Goal: Task Accomplishment & Management: Complete application form

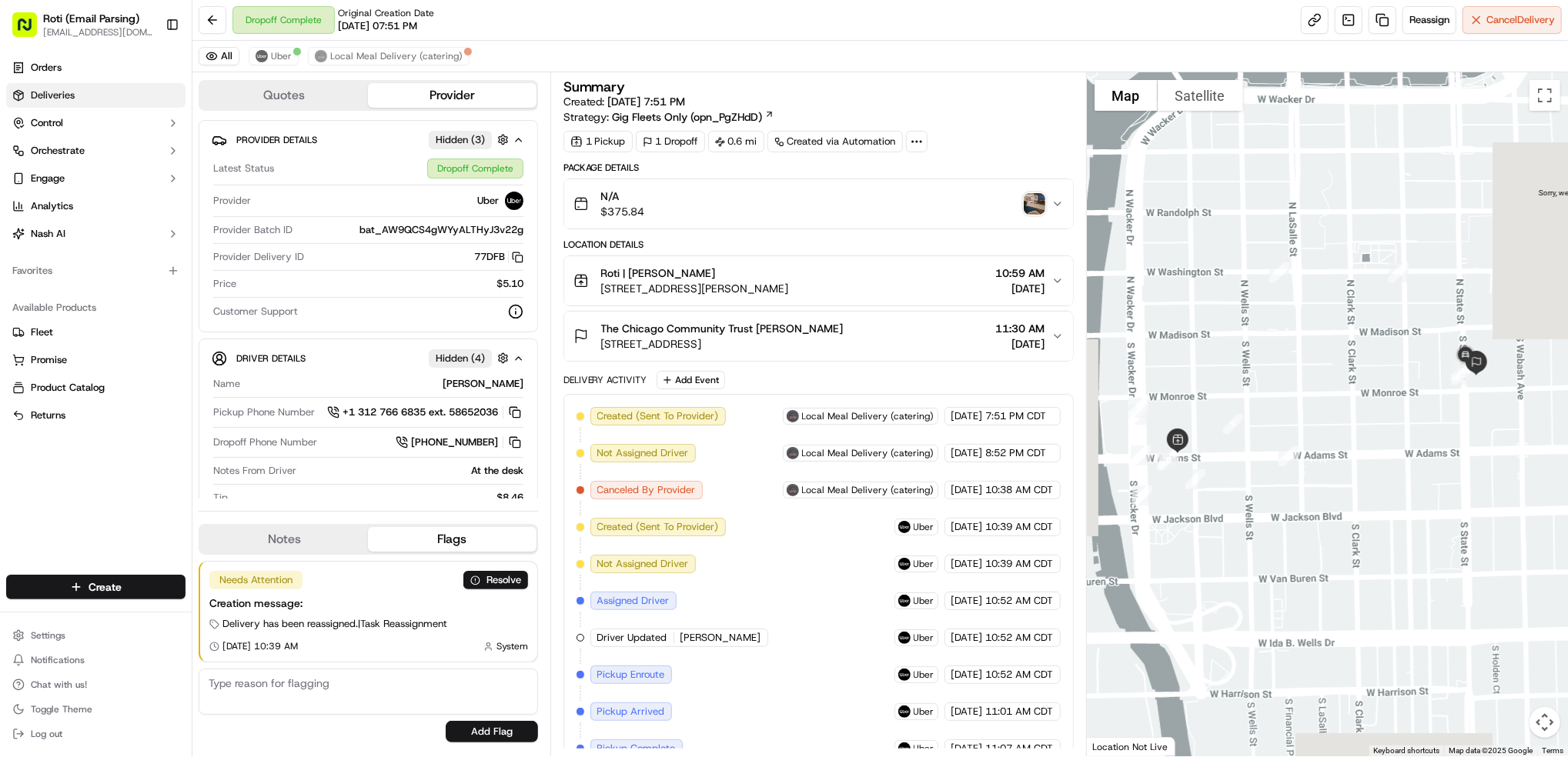
click at [66, 97] on span "Deliveries" at bounding box center [53, 96] width 44 height 14
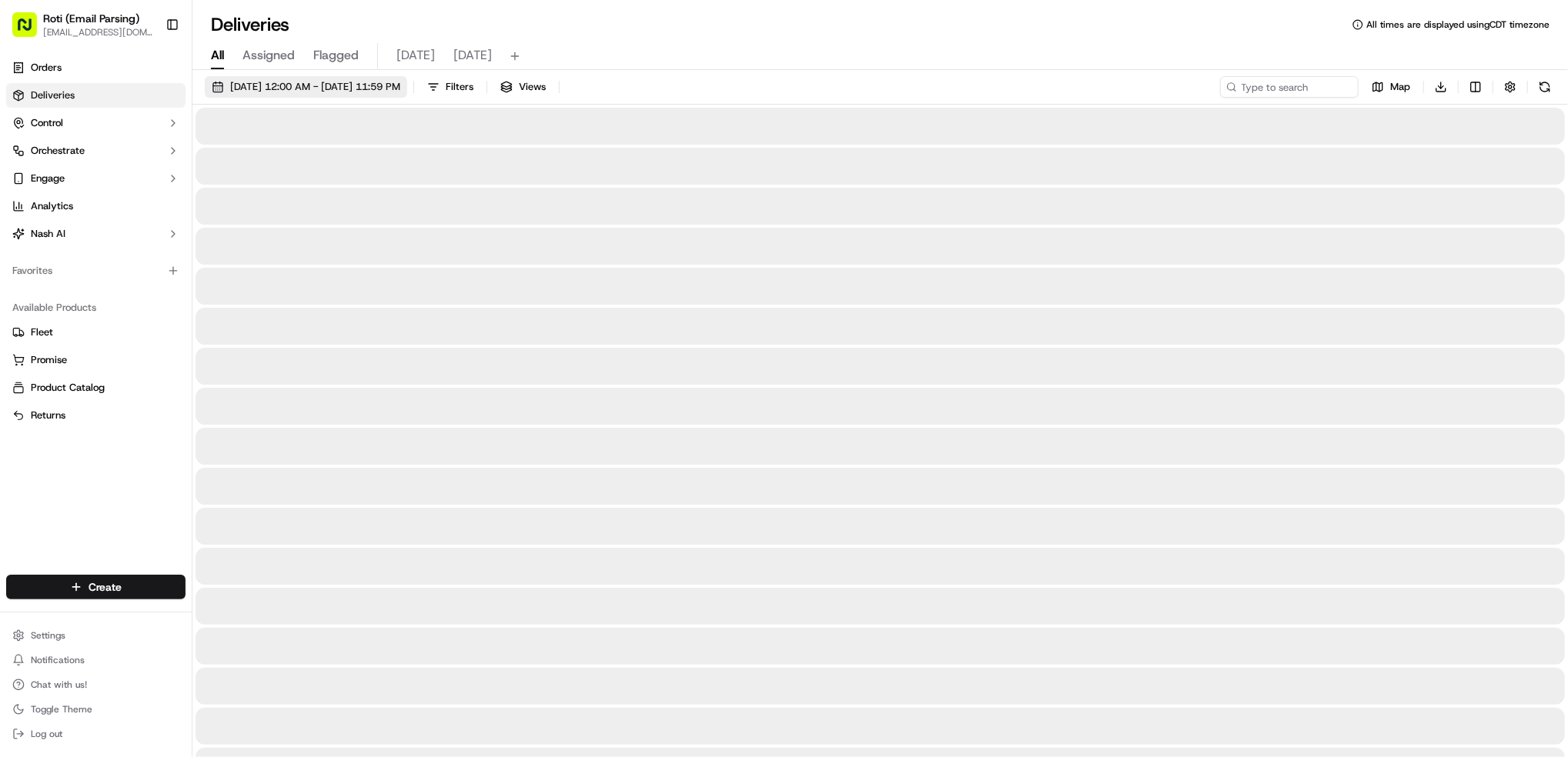
click at [371, 90] on span "[DATE] 12:00 AM - [DATE] 11:59 PM" at bounding box center [315, 87] width 170 height 14
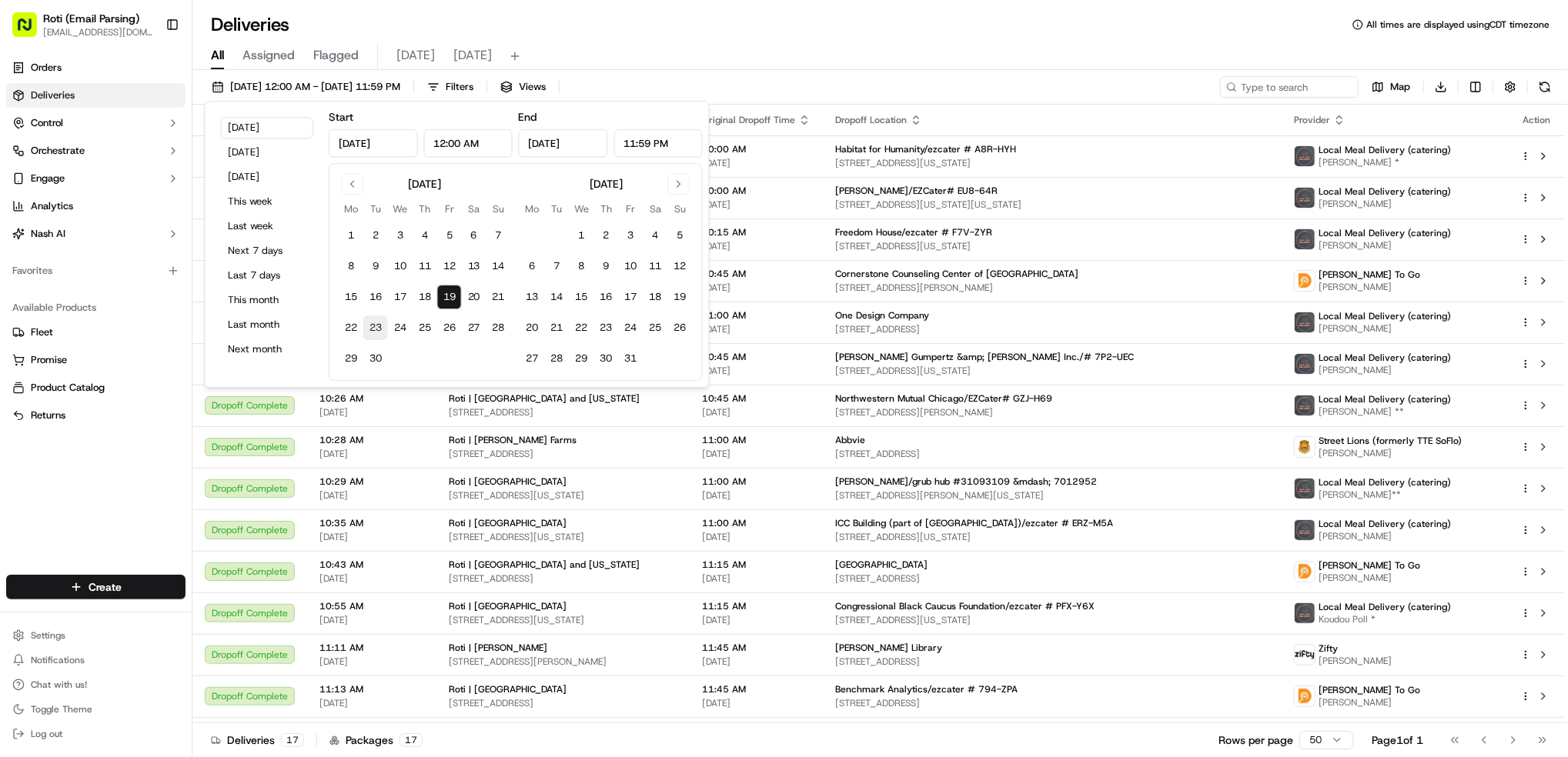
click at [381, 327] on button "23" at bounding box center [376, 328] width 25 height 25
type input "[DATE]"
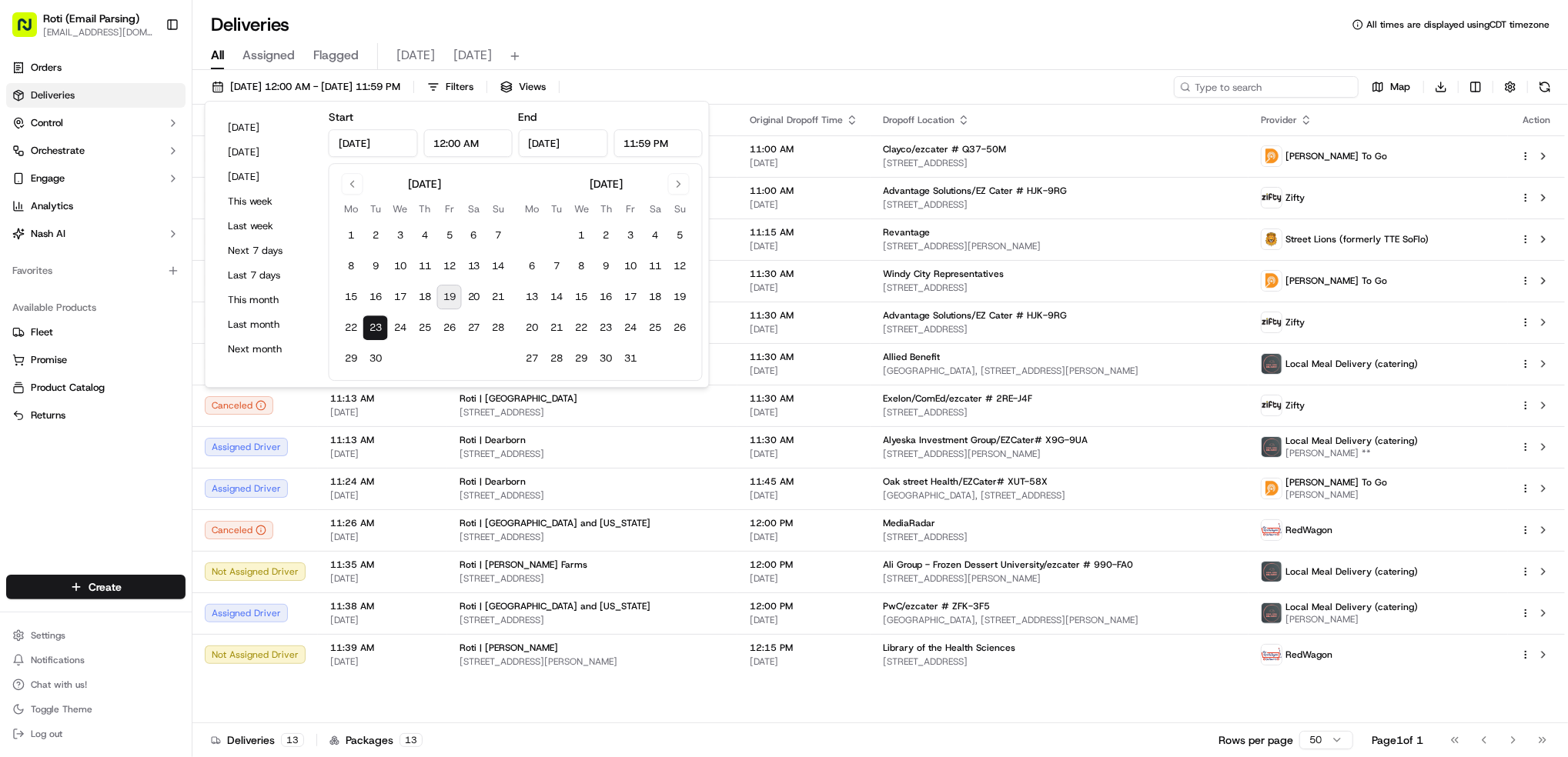
click at [1318, 83] on input at bounding box center [1265, 87] width 184 height 22
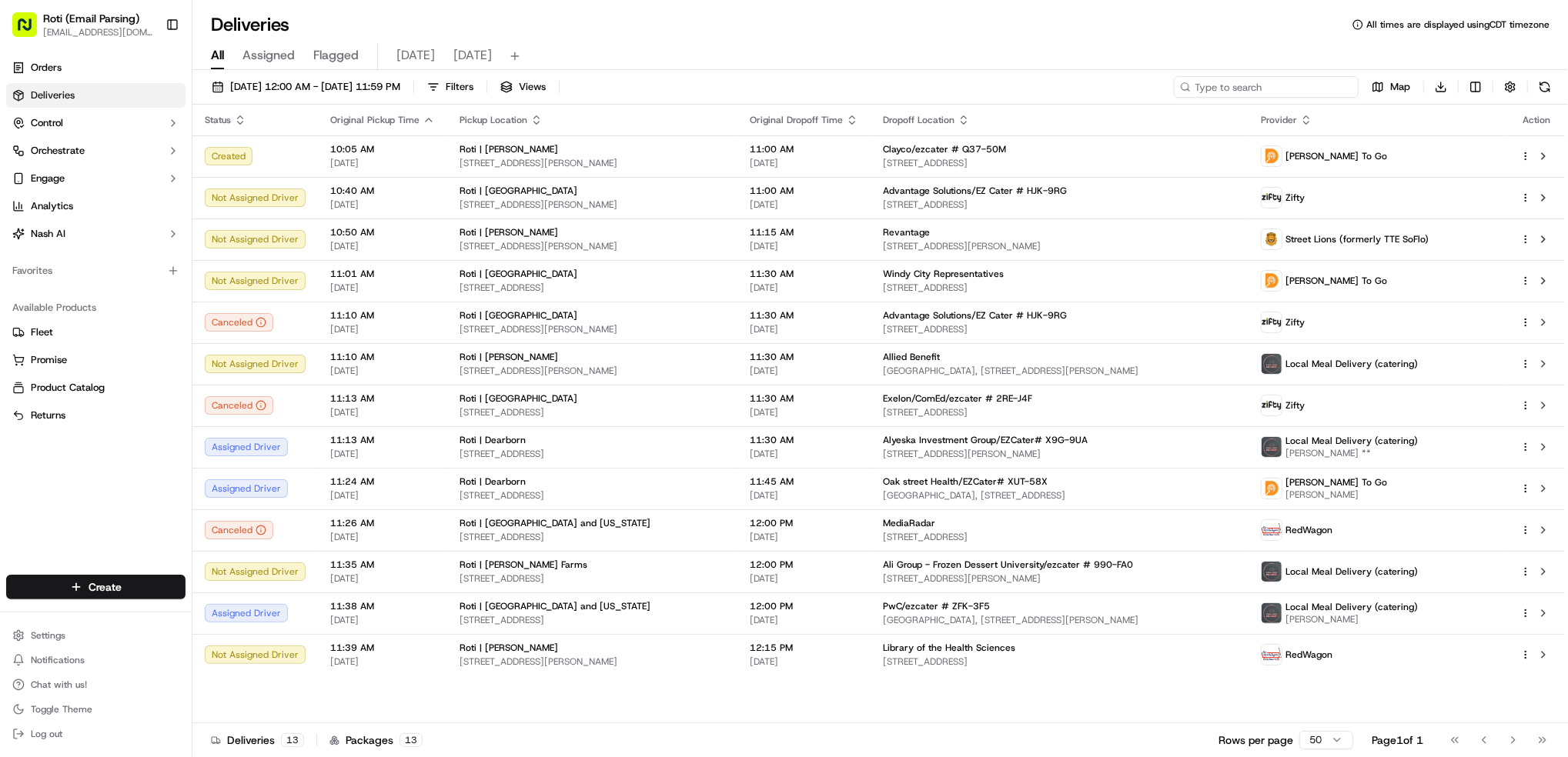
paste input "# Q37-50M"
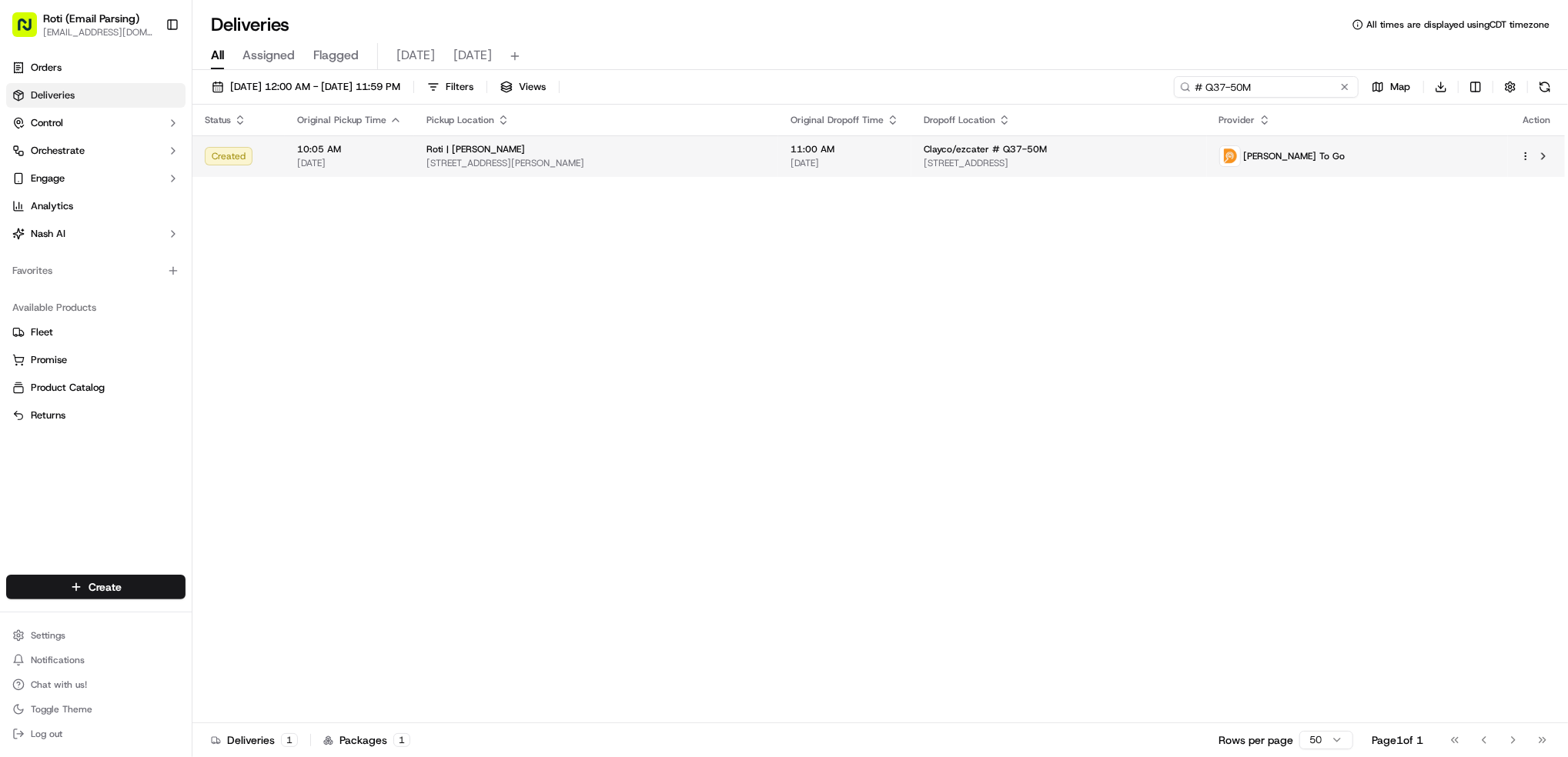
type input "# Q37-50M"
click at [1524, 157] on html "Roti (Email Parsing) [EMAIL_ADDRESS][DOMAIN_NAME] Toggle Sidebar Orders Deliver…" at bounding box center [784, 378] width 1568 height 757
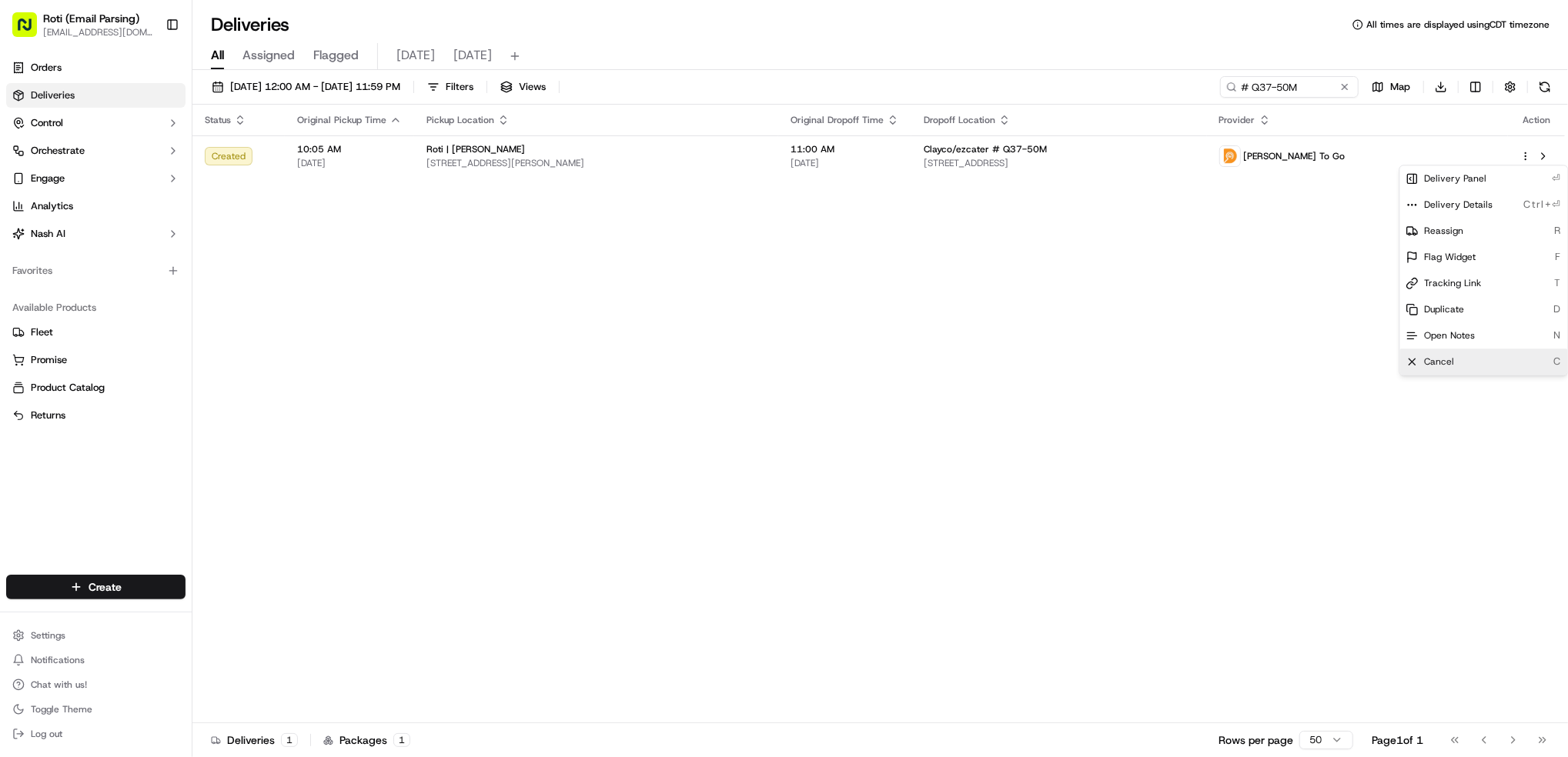
click at [1447, 368] on span "Cancel" at bounding box center [1439, 362] width 30 height 12
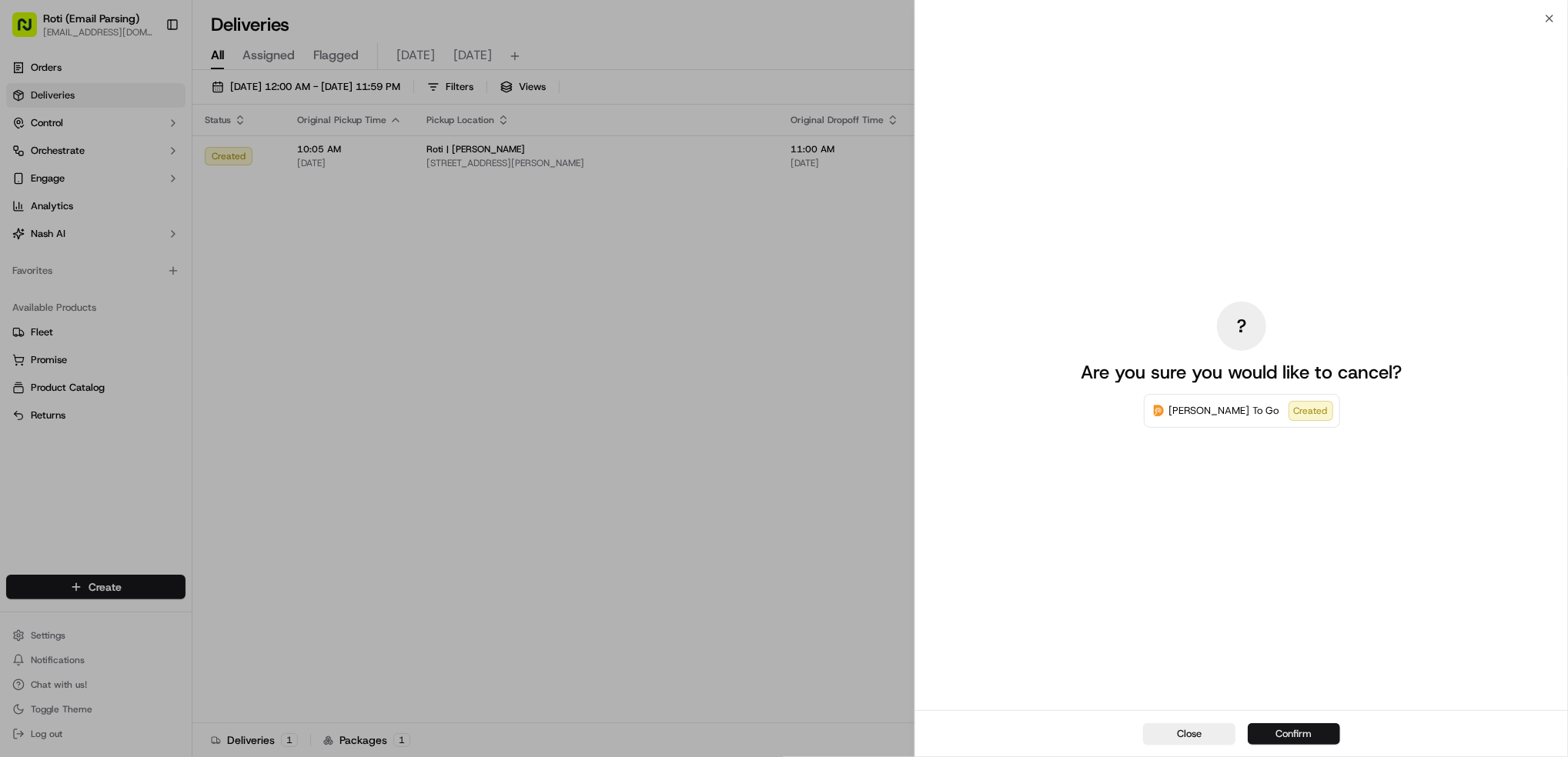
click at [1287, 723] on button "Confirm" at bounding box center [1293, 734] width 93 height 22
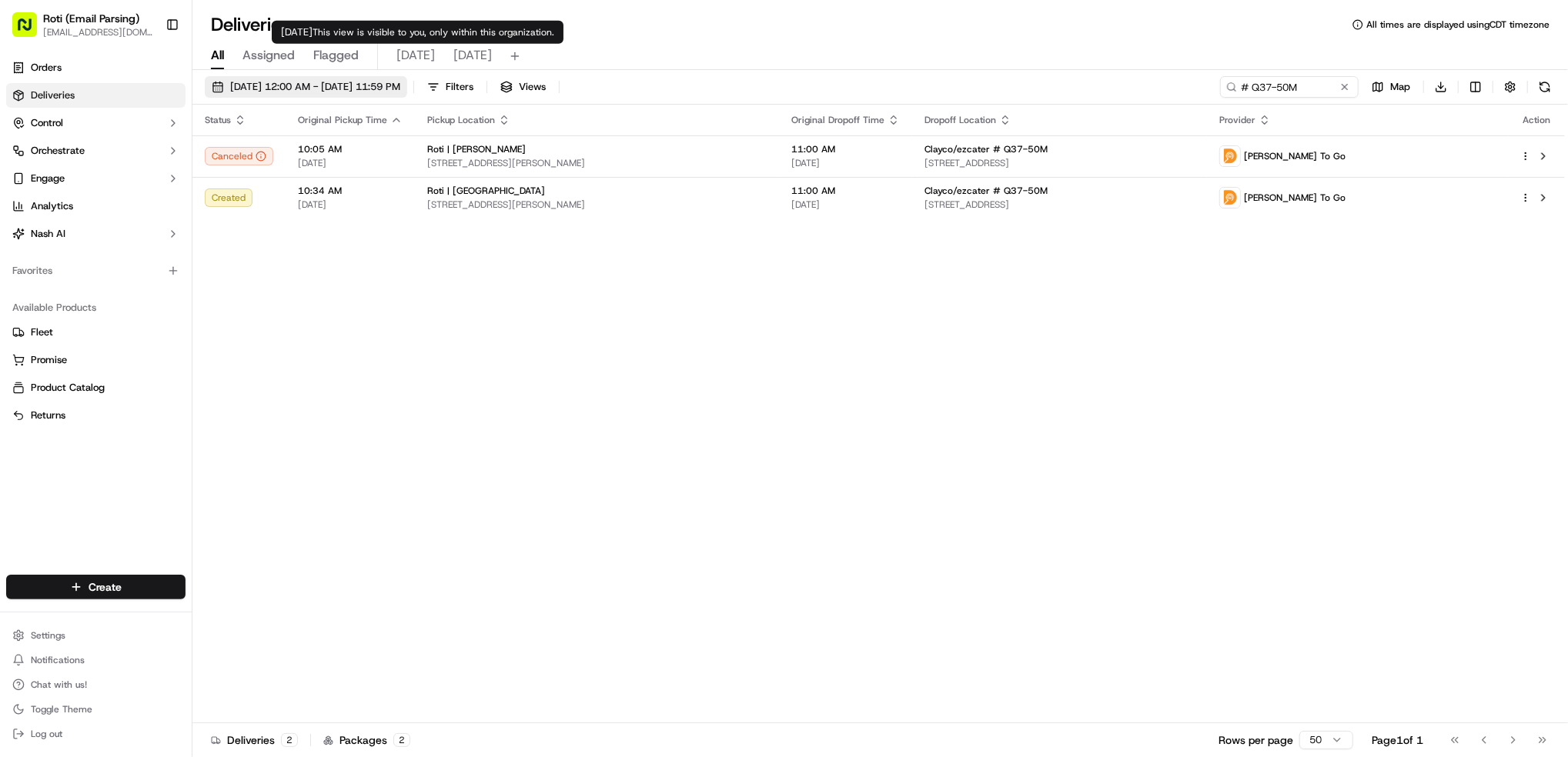
click at [400, 88] on span "[DATE] 12:00 AM - [DATE] 11:59 PM" at bounding box center [315, 87] width 170 height 14
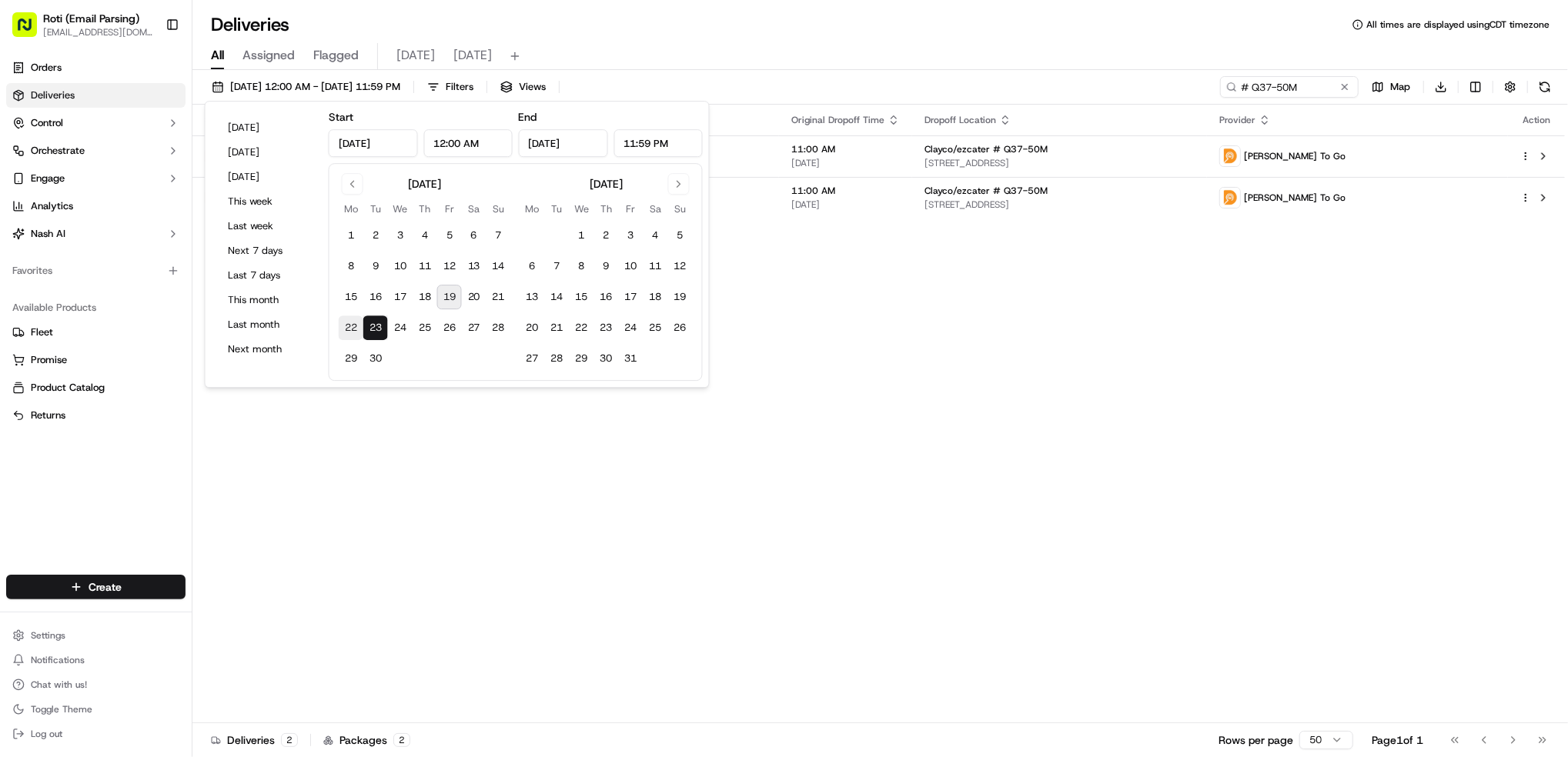
click at [353, 330] on button "22" at bounding box center [351, 328] width 25 height 25
type input "[DATE]"
click at [353, 330] on button "22" at bounding box center [351, 328] width 25 height 25
type input "[DATE]"
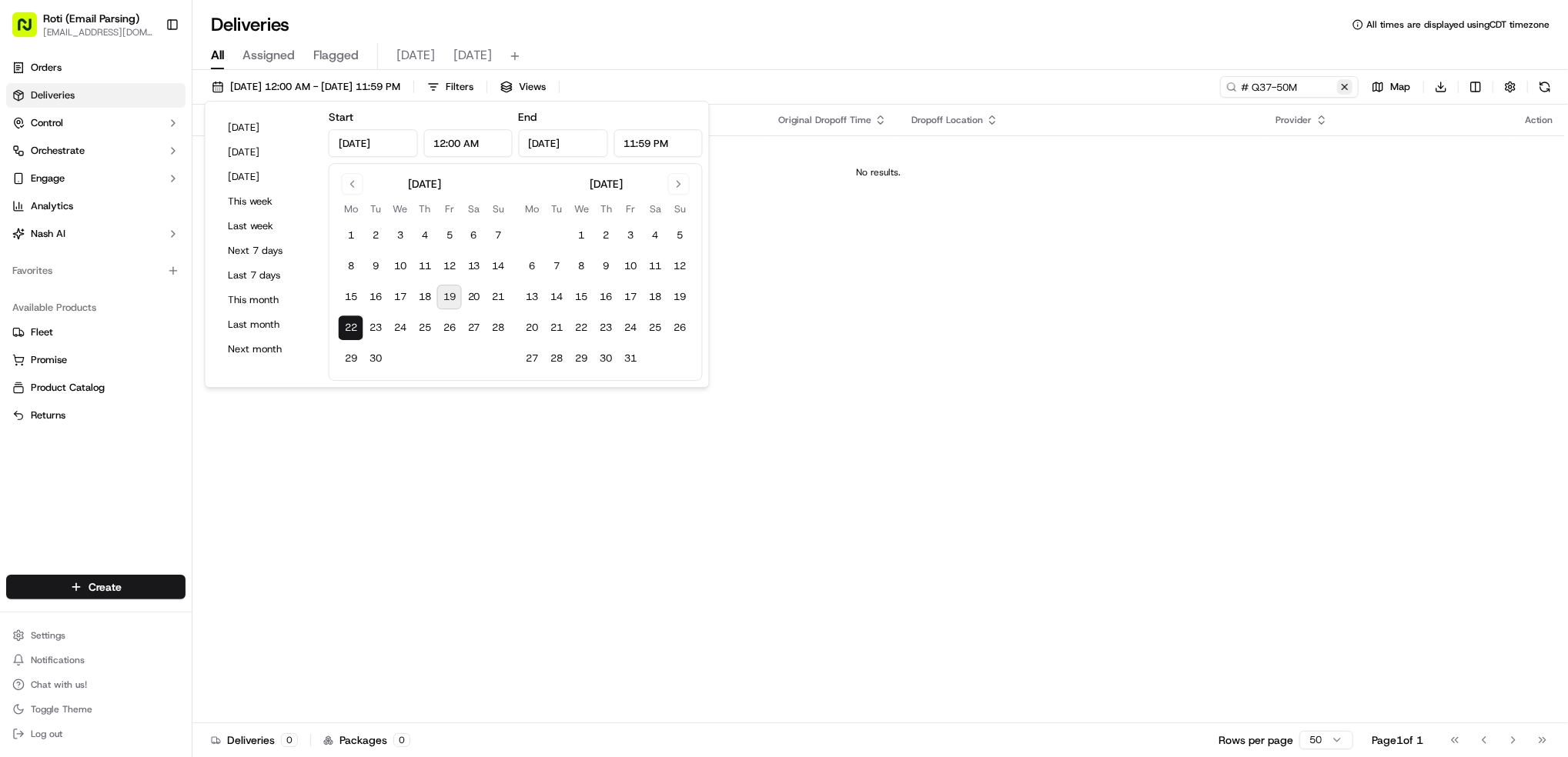
click at [1348, 86] on button at bounding box center [1344, 87] width 15 height 15
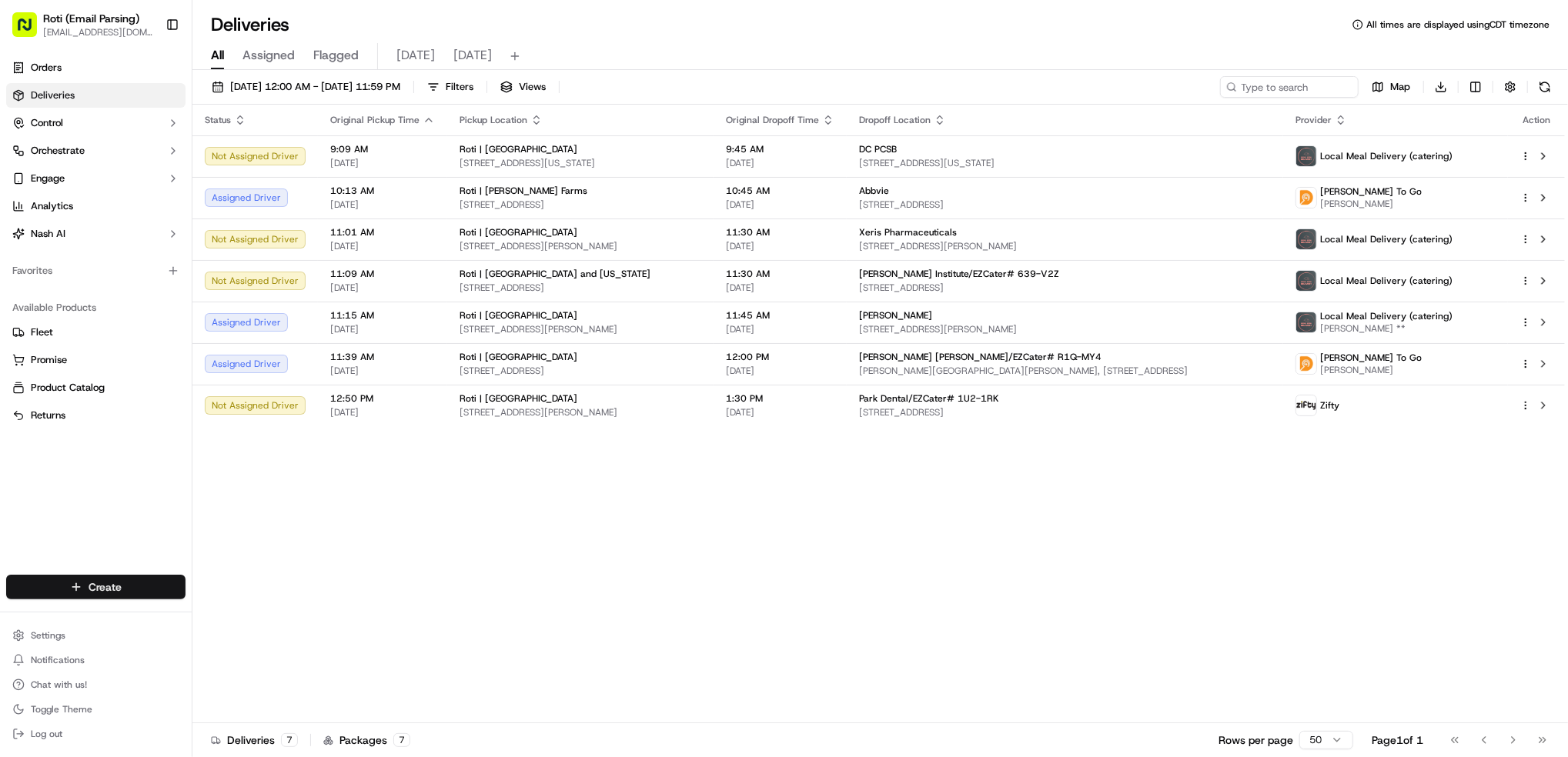
click at [147, 586] on html "Roti (Email Parsing) [EMAIL_ADDRESS][DOMAIN_NAME] Toggle Sidebar Orders Deliver…" at bounding box center [784, 378] width 1568 height 757
click at [263, 618] on link "Delivery" at bounding box center [278, 617] width 171 height 28
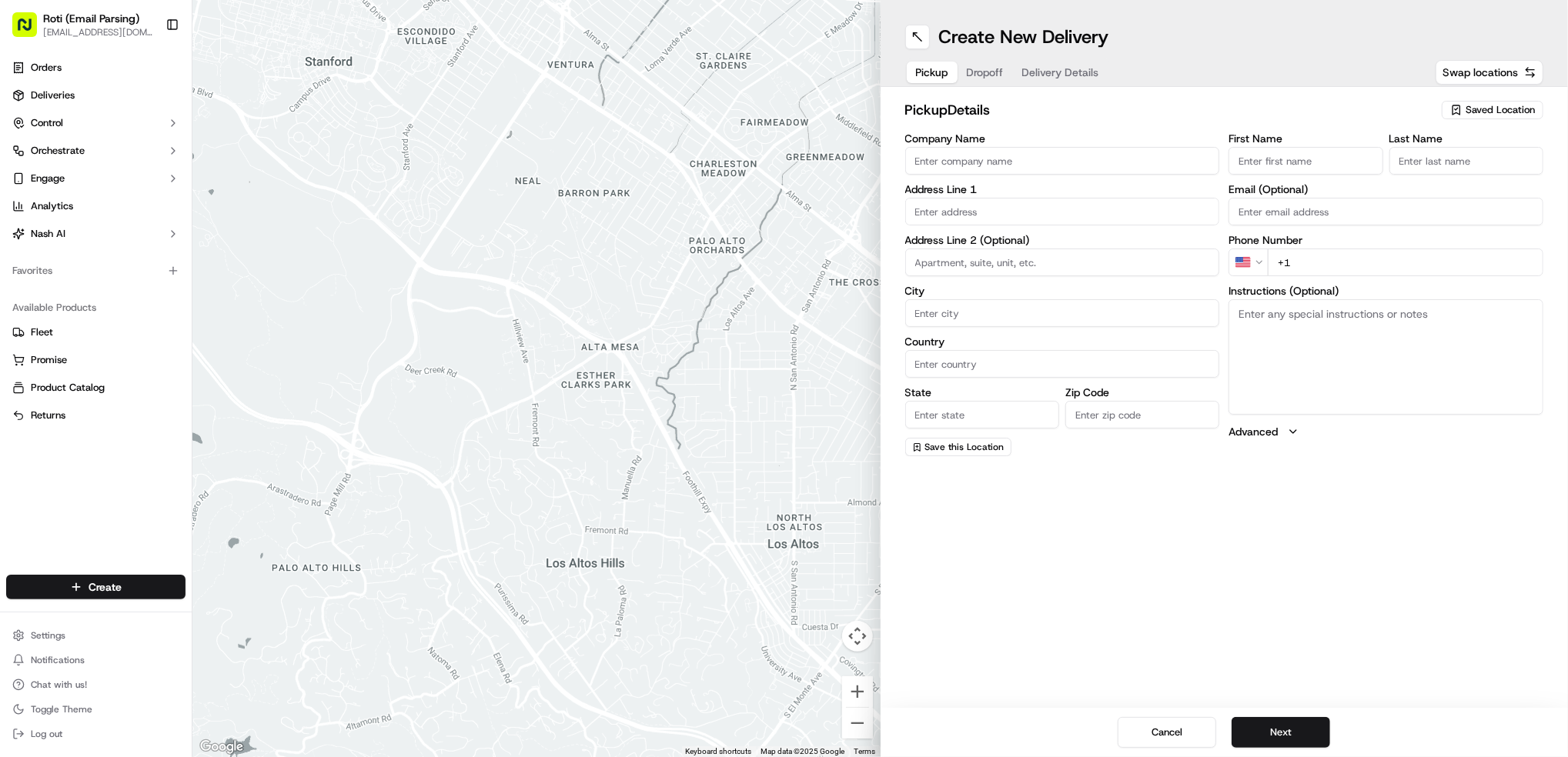
click at [1483, 112] on span "Saved Location" at bounding box center [1500, 111] width 70 height 14
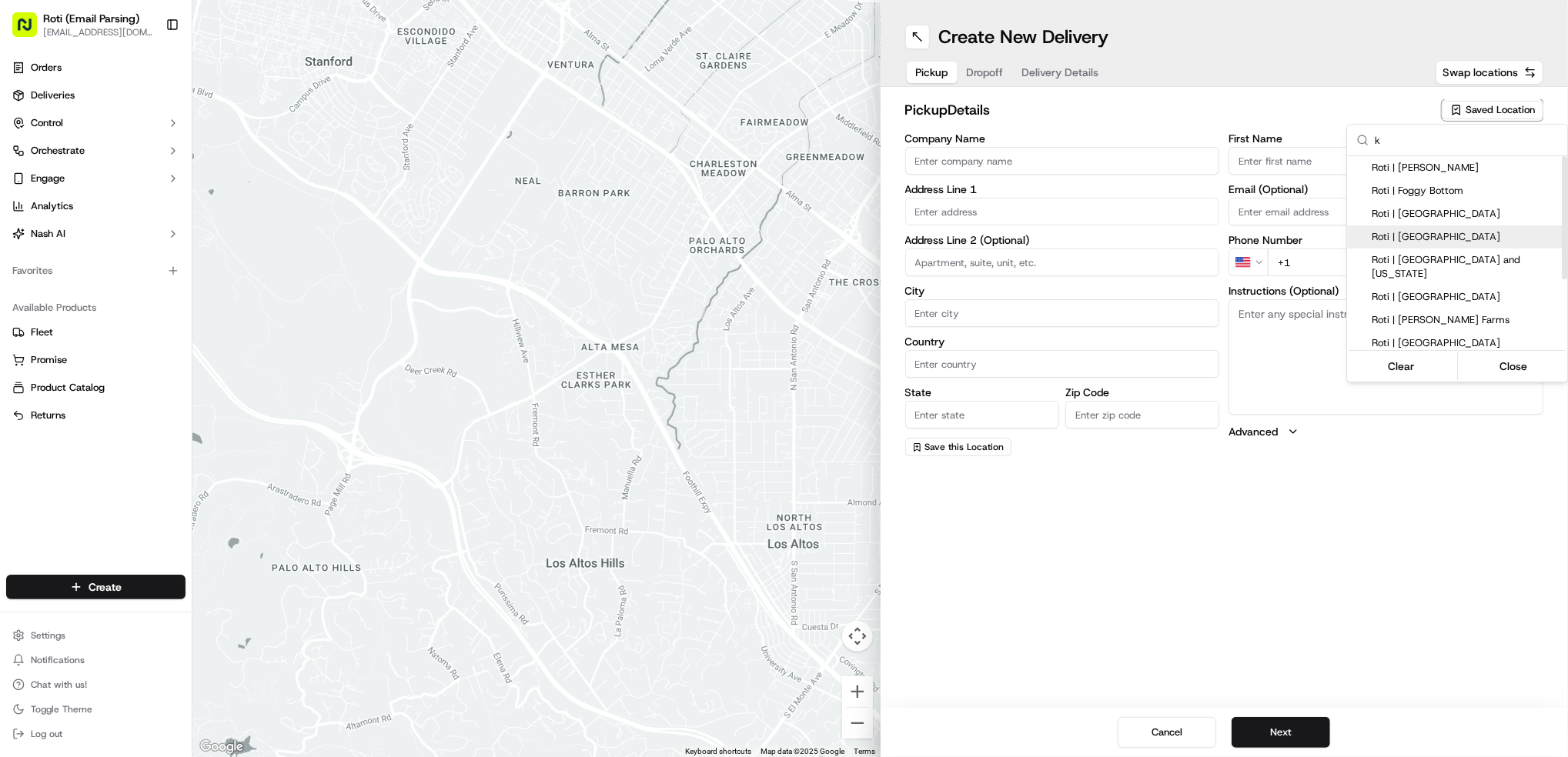
type input "k"
click at [1490, 240] on span "Roti | [GEOGRAPHIC_DATA]" at bounding box center [1466, 237] width 189 height 14
type input "Roti | [GEOGRAPHIC_DATA]"
type input "1629 K [GEOGRAPHIC_DATA]"
type input "[US_STATE]"
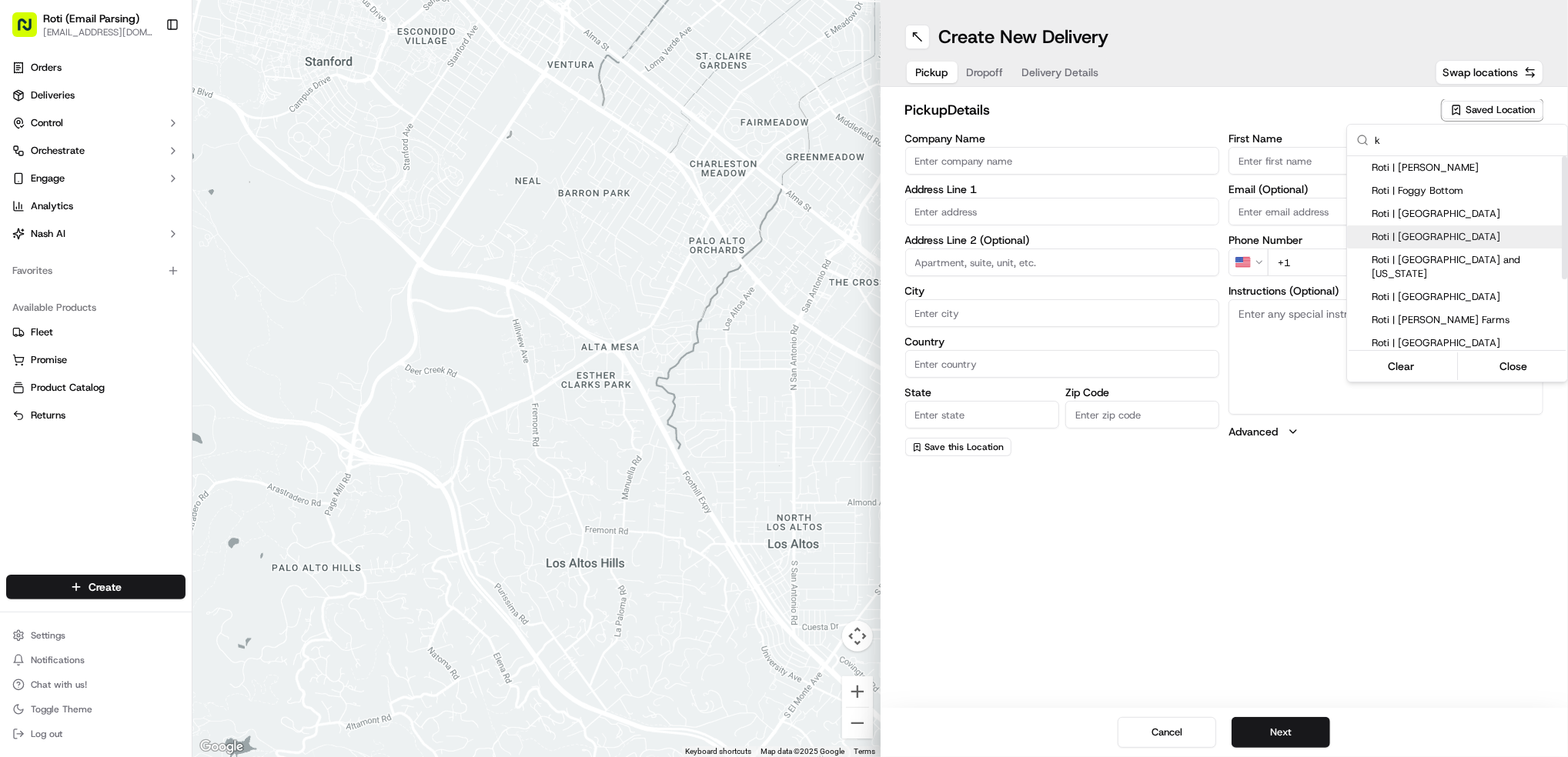
type input "US"
type input "DC"
type input "20006"
type input "Manager"
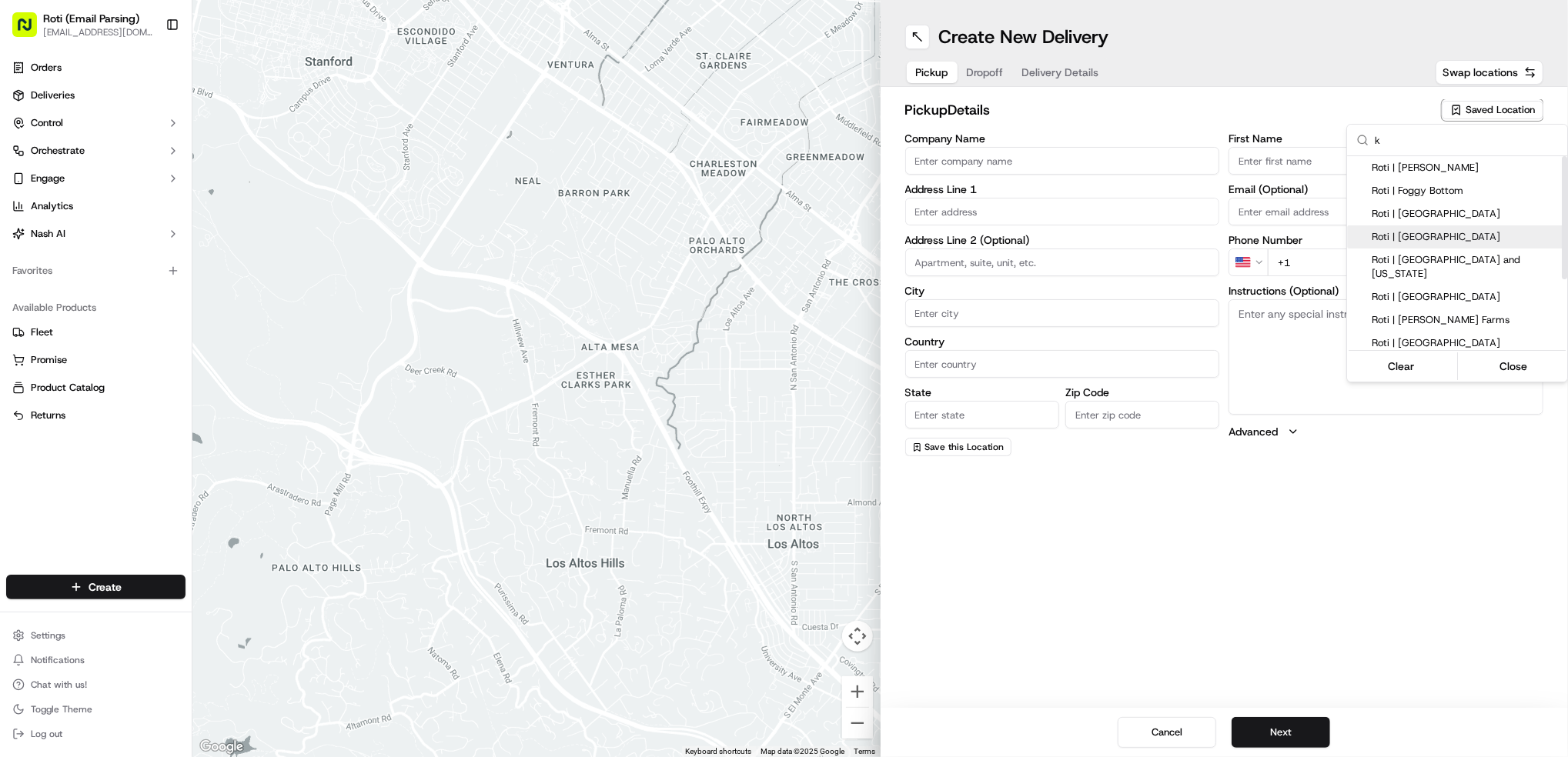
type input "[PHONE_NUMBER]"
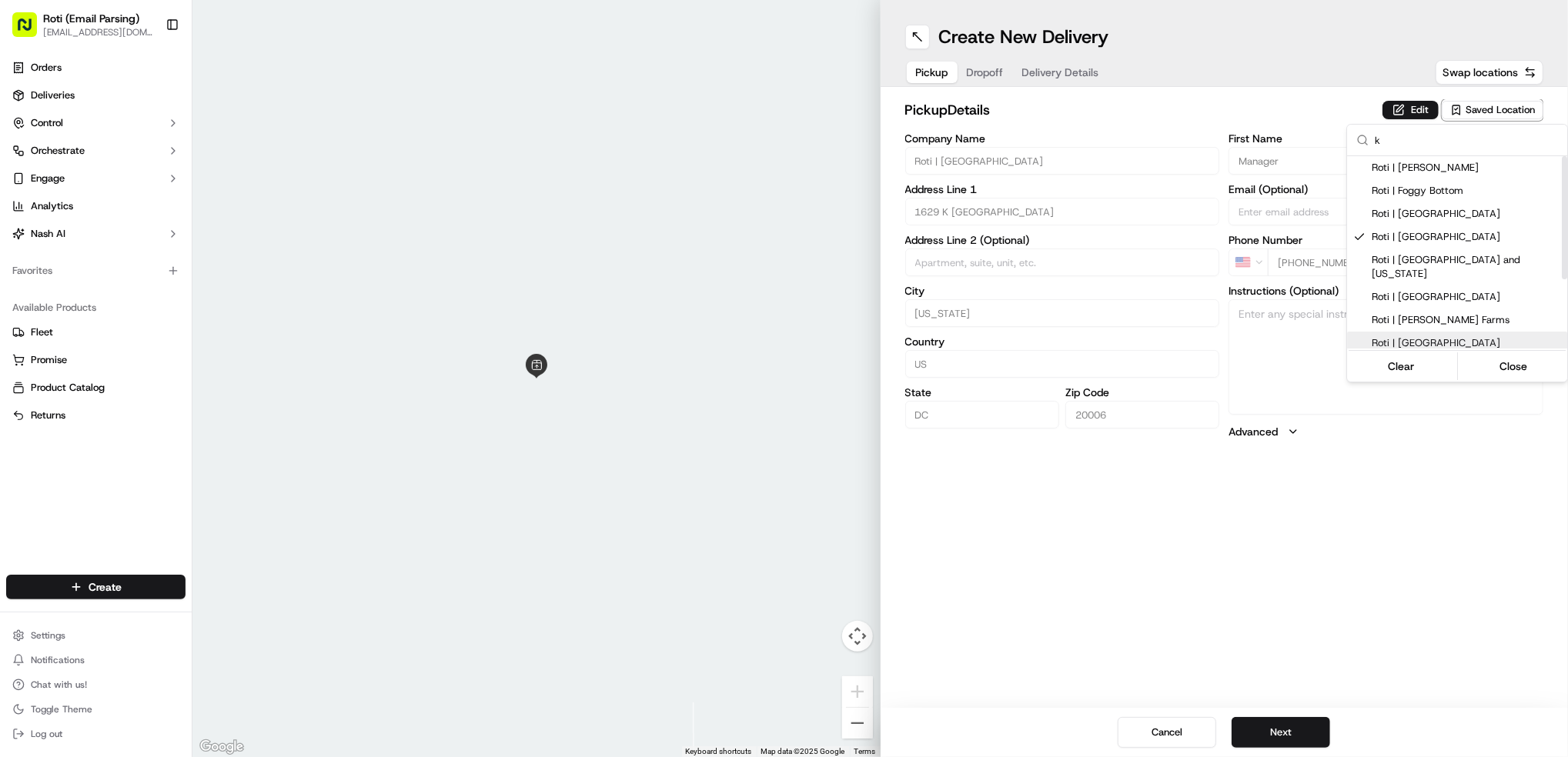
click at [1286, 739] on html "Roti (Email Parsing) [EMAIL_ADDRESS][DOMAIN_NAME] Toggle Sidebar Orders Deliver…" at bounding box center [784, 378] width 1568 height 757
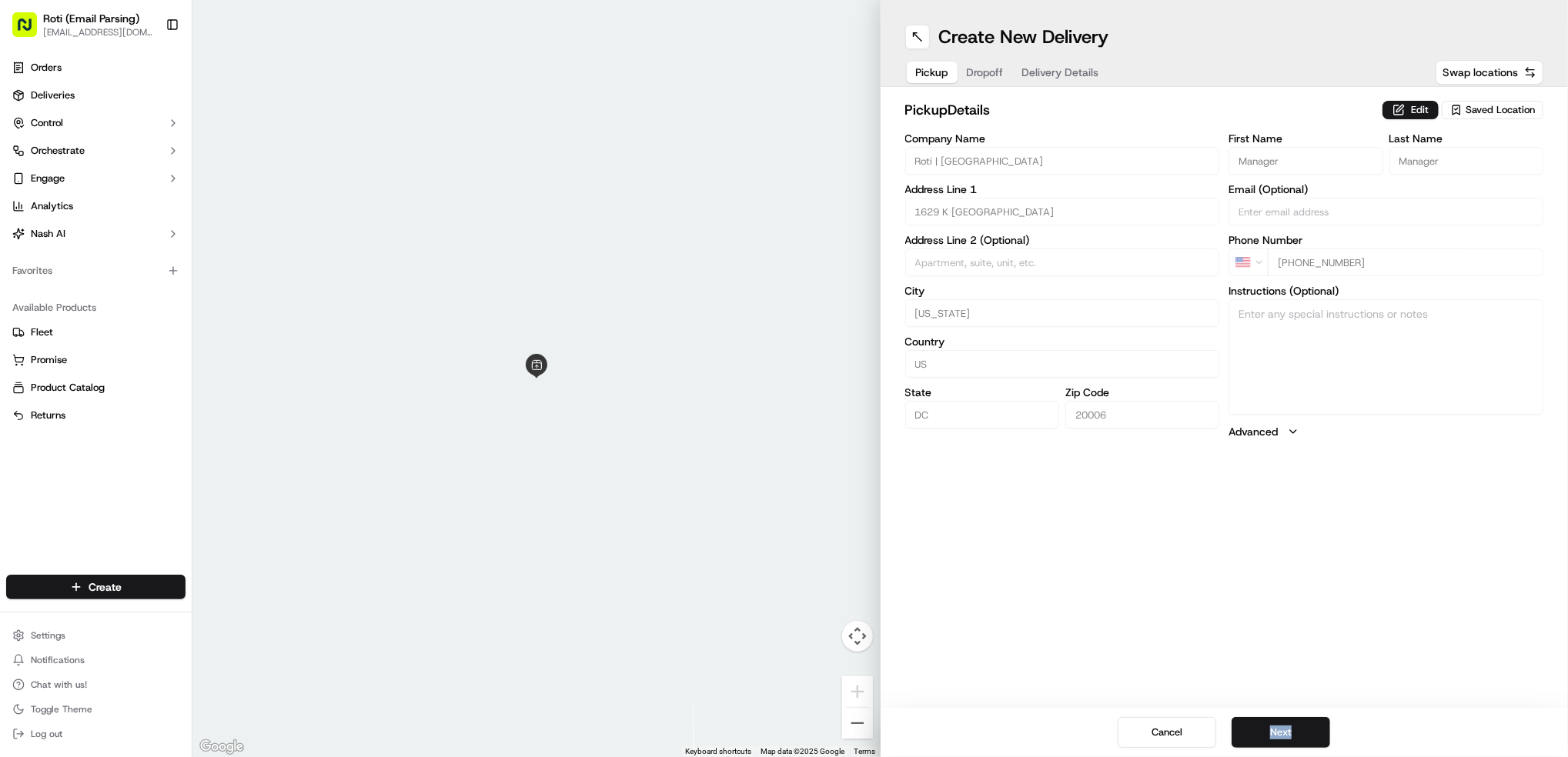
click at [1286, 737] on html "Roti (Email Parsing) [EMAIL_ADDRESS][DOMAIN_NAME] Toggle Sidebar Orders Deliver…" at bounding box center [784, 378] width 1568 height 757
click at [1286, 733] on button "Next" at bounding box center [1280, 732] width 99 height 31
click at [1018, 160] on input "Company Name" at bounding box center [1062, 161] width 315 height 28
paste input "UNITED STATES TELECOMMUNICATIONS TRAINING INSTITUTE"
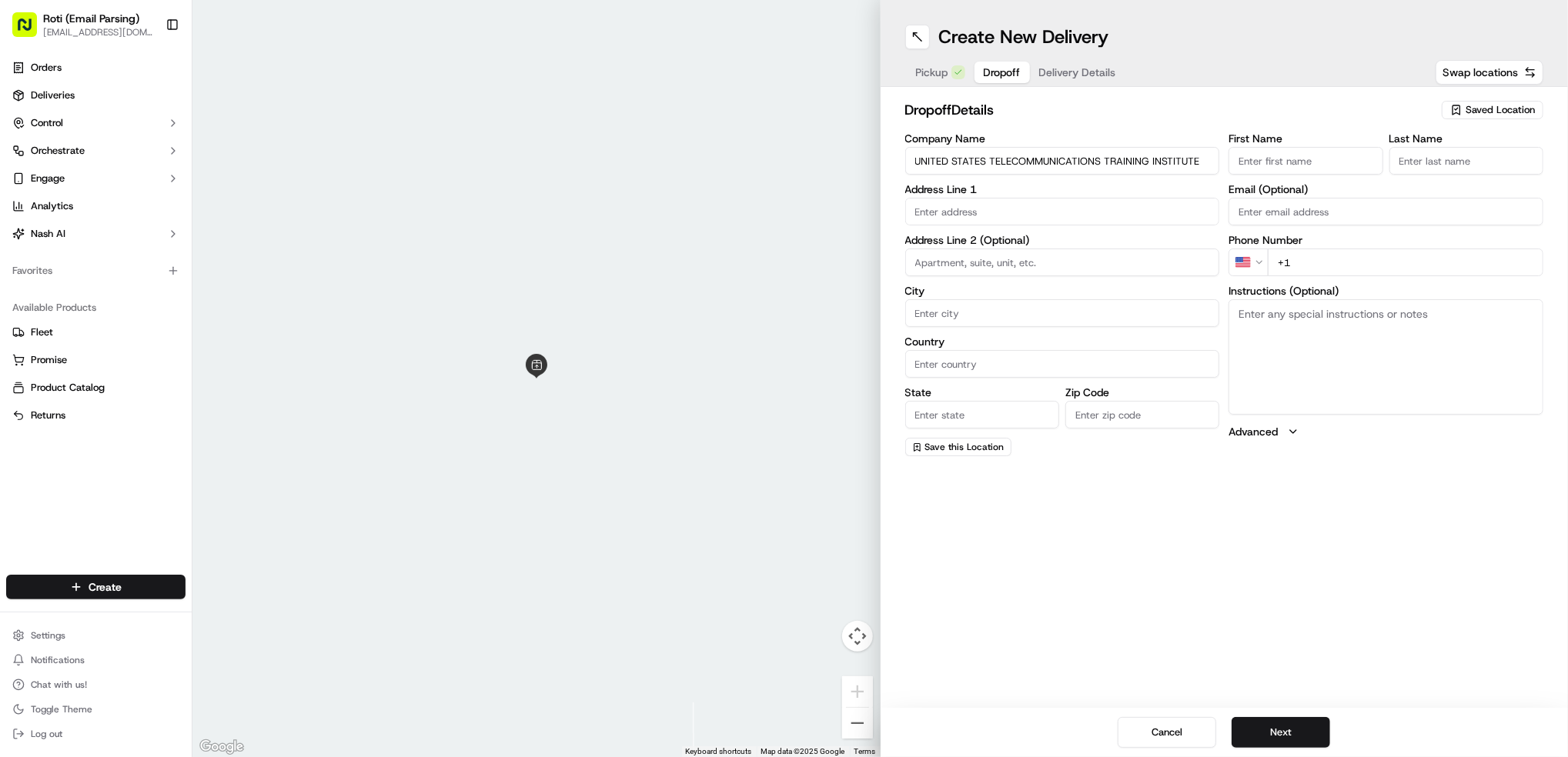
type input "UNITED STATES TELECOMMUNICATIONS TRAINING INSTITUTE"
click at [1277, 149] on input "First Name" at bounding box center [1305, 161] width 154 height 28
paste input "[PERSON_NAME]"
type input "[PERSON_NAME]"
click at [1425, 160] on input "Last Name" at bounding box center [1465, 161] width 154 height 28
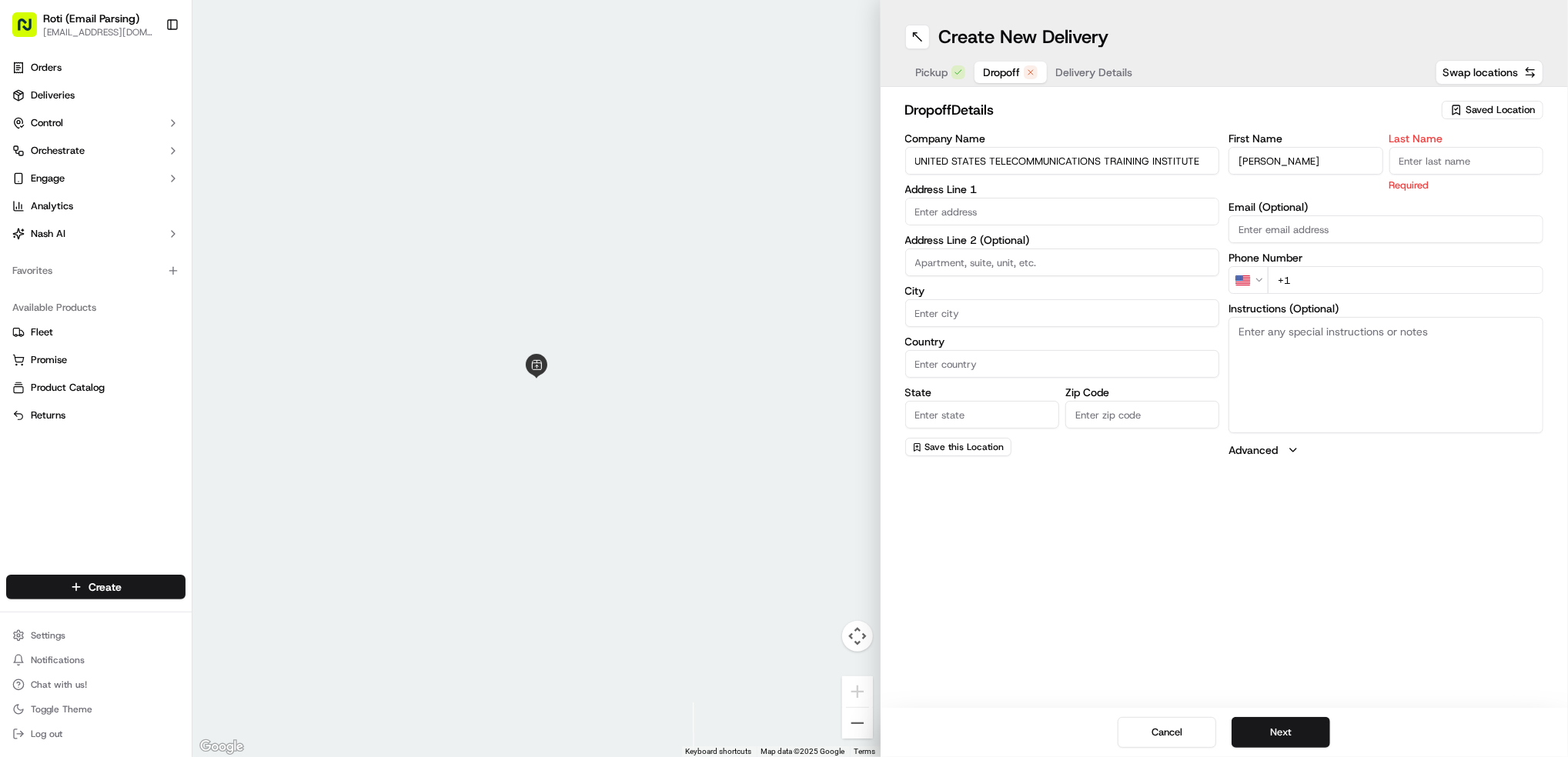
paste input "[PERSON_NAME]"
type input "[PERSON_NAME]"
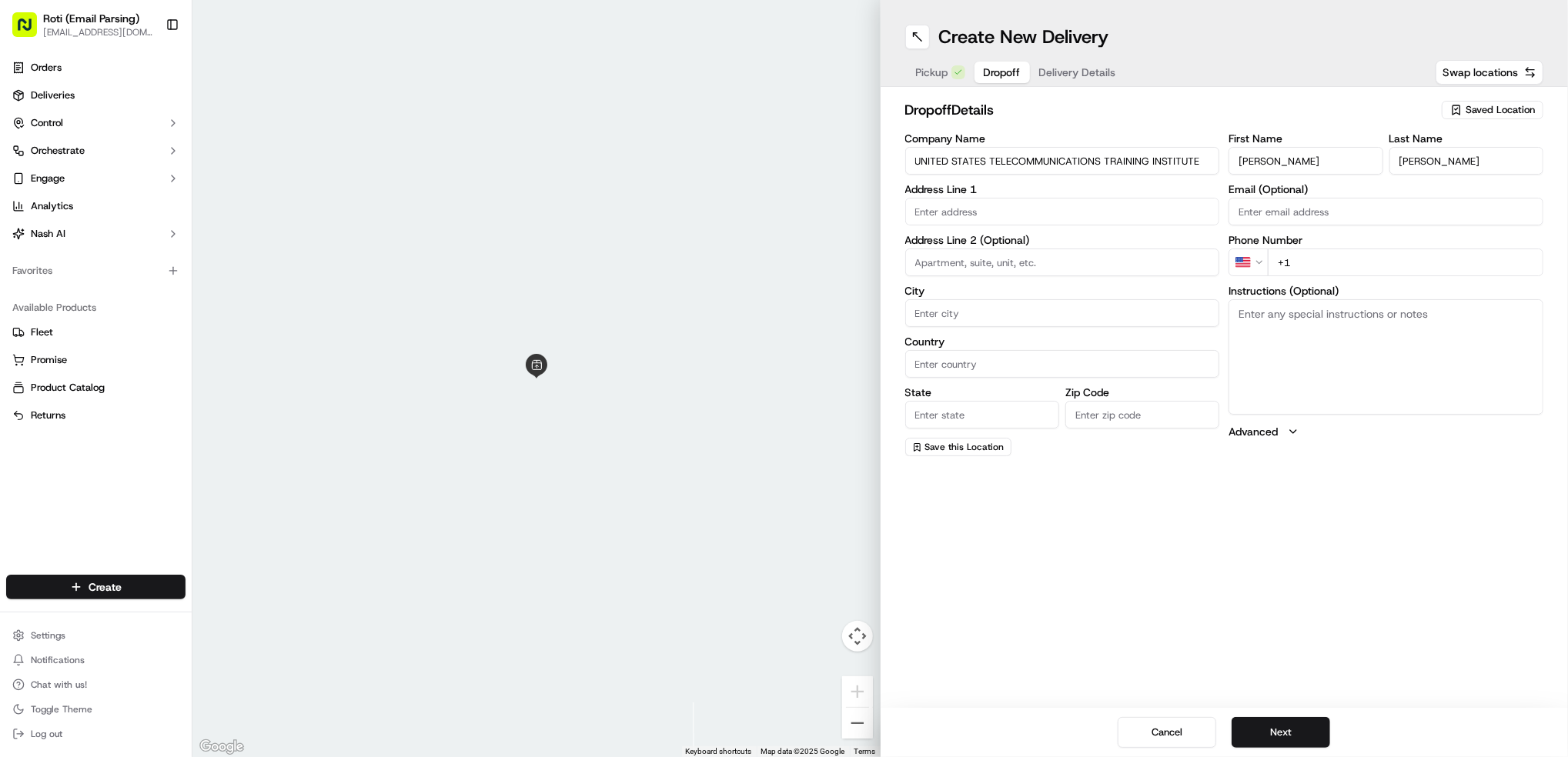
drag, startPoint x: 1328, startPoint y: 160, endPoint x: 1273, endPoint y: 159, distance: 55.0
click at [1273, 159] on input "[PERSON_NAME]" at bounding box center [1305, 161] width 154 height 28
type input "[PERSON_NAME]"
drag, startPoint x: 1430, startPoint y: 160, endPoint x: 1240, endPoint y: 208, distance: 196.0
click at [1283, 159] on div "First Name [PERSON_NAME] Last Name [PERSON_NAME]" at bounding box center [1386, 154] width 315 height 42
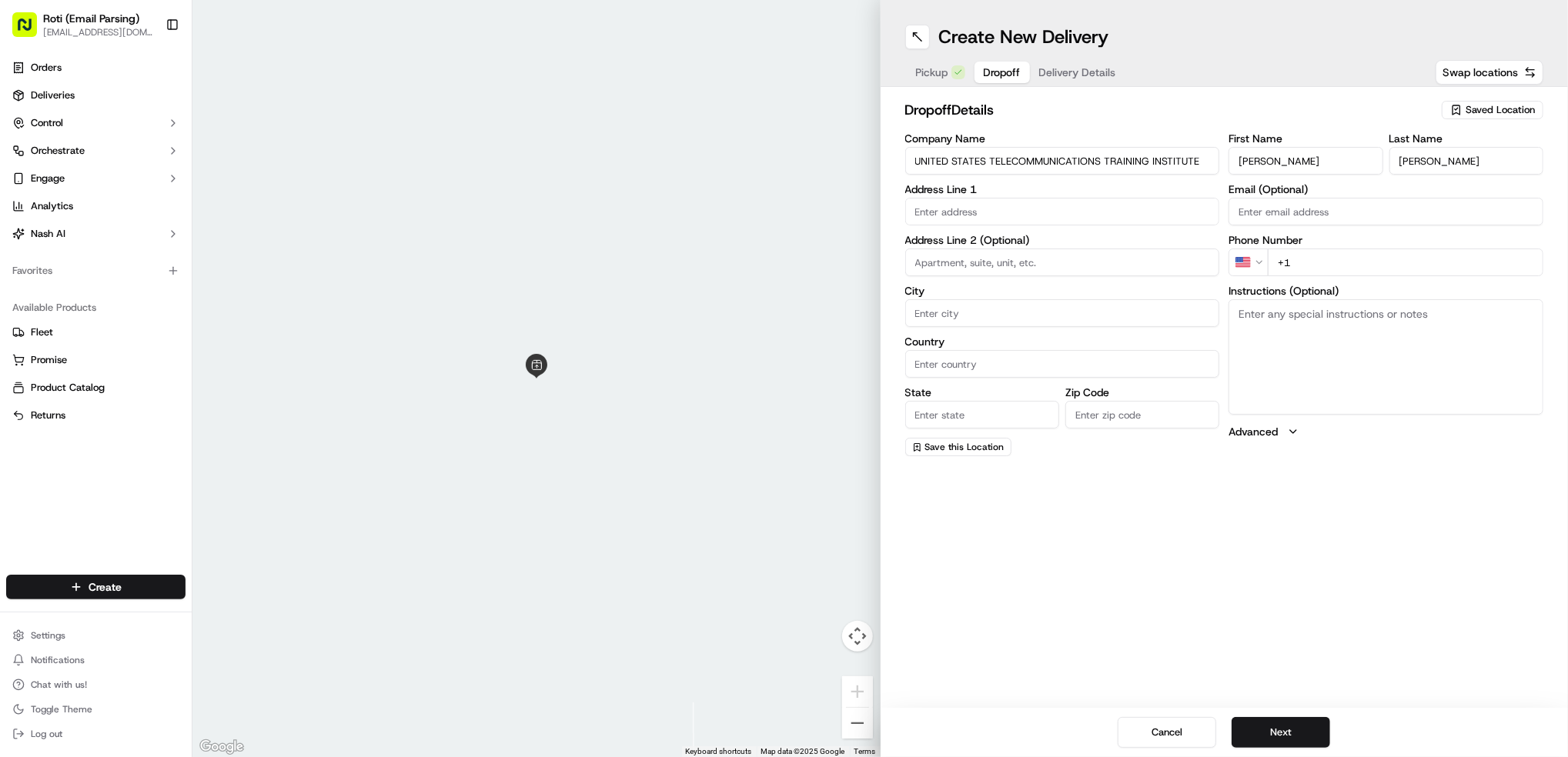
type input "[PERSON_NAME]"
click at [1315, 263] on input "+1" at bounding box center [1405, 263] width 276 height 28
paste input "[PHONE_NUMBER]"
type input "[PHONE_NUMBER]"
click at [1324, 346] on textarea "Instructions (Optional)" at bounding box center [1386, 358] width 315 height 116
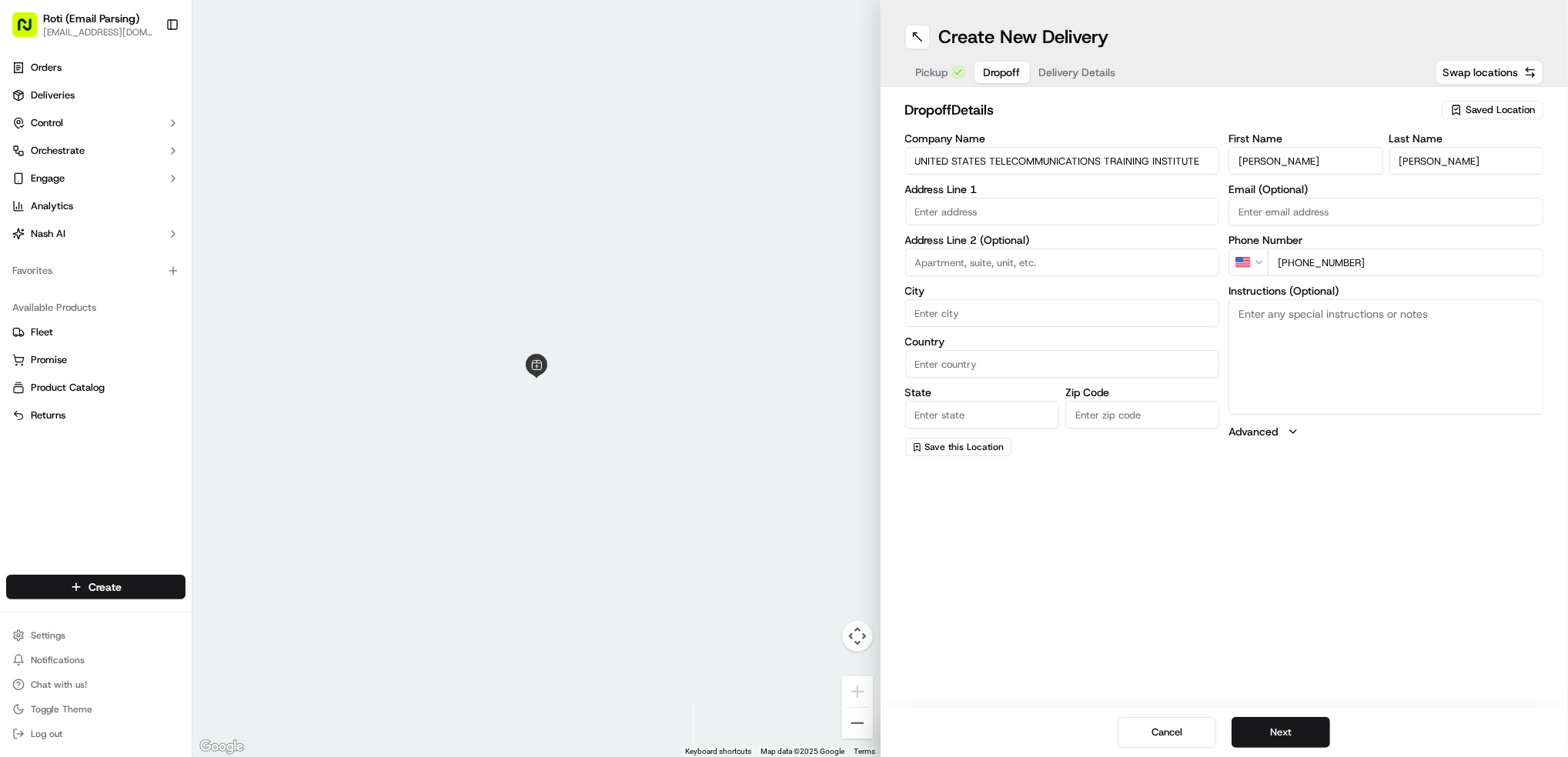
paste textarea "Freight elevator (entrance on [GEOGRAPHIC_DATA] at the back of the building)- C…"
type textarea "Freight elevator (entrance on [GEOGRAPHIC_DATA] at the back of the building)- C…"
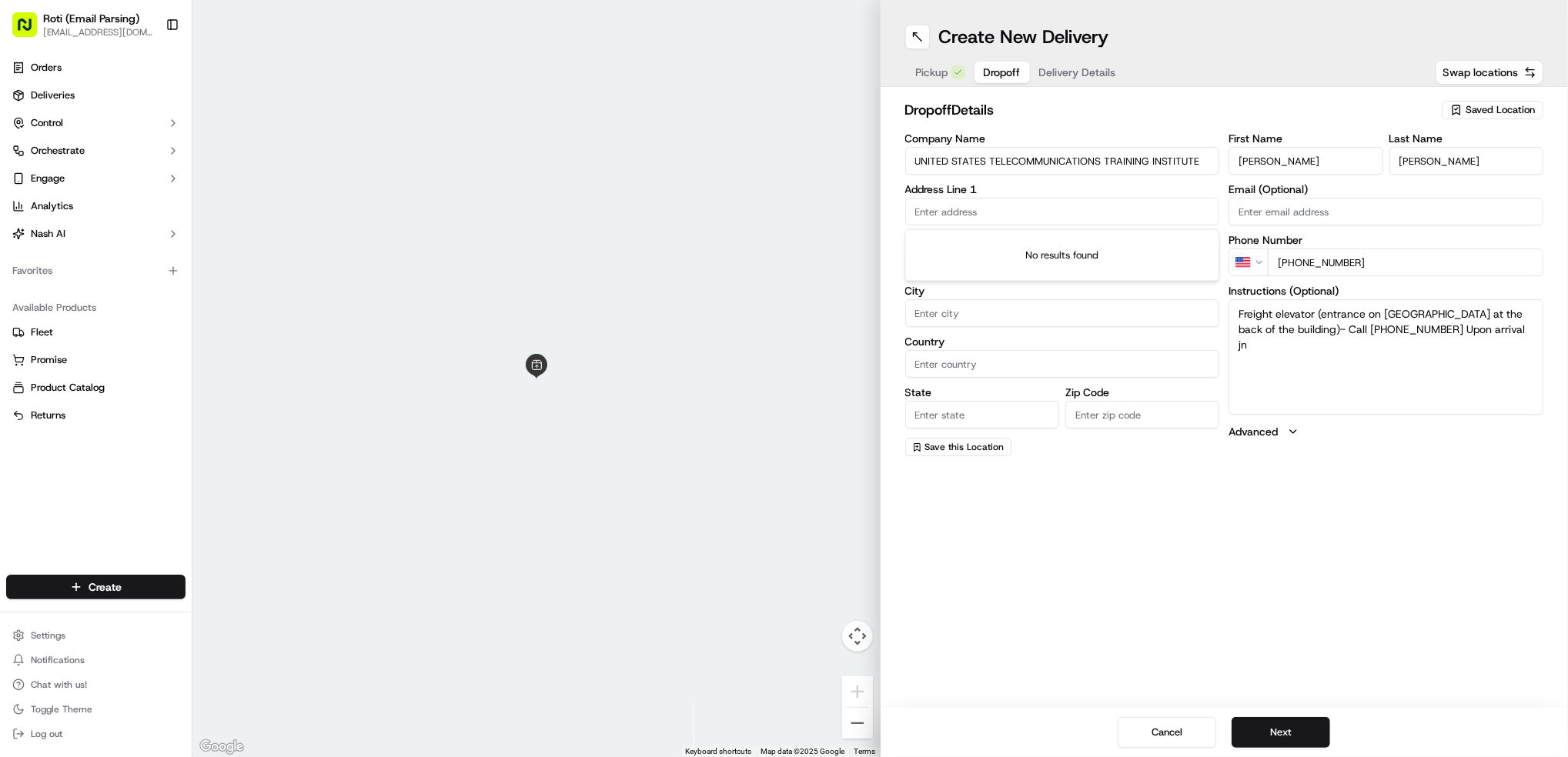
click at [965, 214] on input "text" at bounding box center [1062, 212] width 315 height 28
paste input "[STREET_ADDRESS][US_STATE][US_STATE]"
click at [1153, 256] on div "[STREET_ADDRESS][US_STATE][US_STATE]" at bounding box center [1062, 244] width 307 height 23
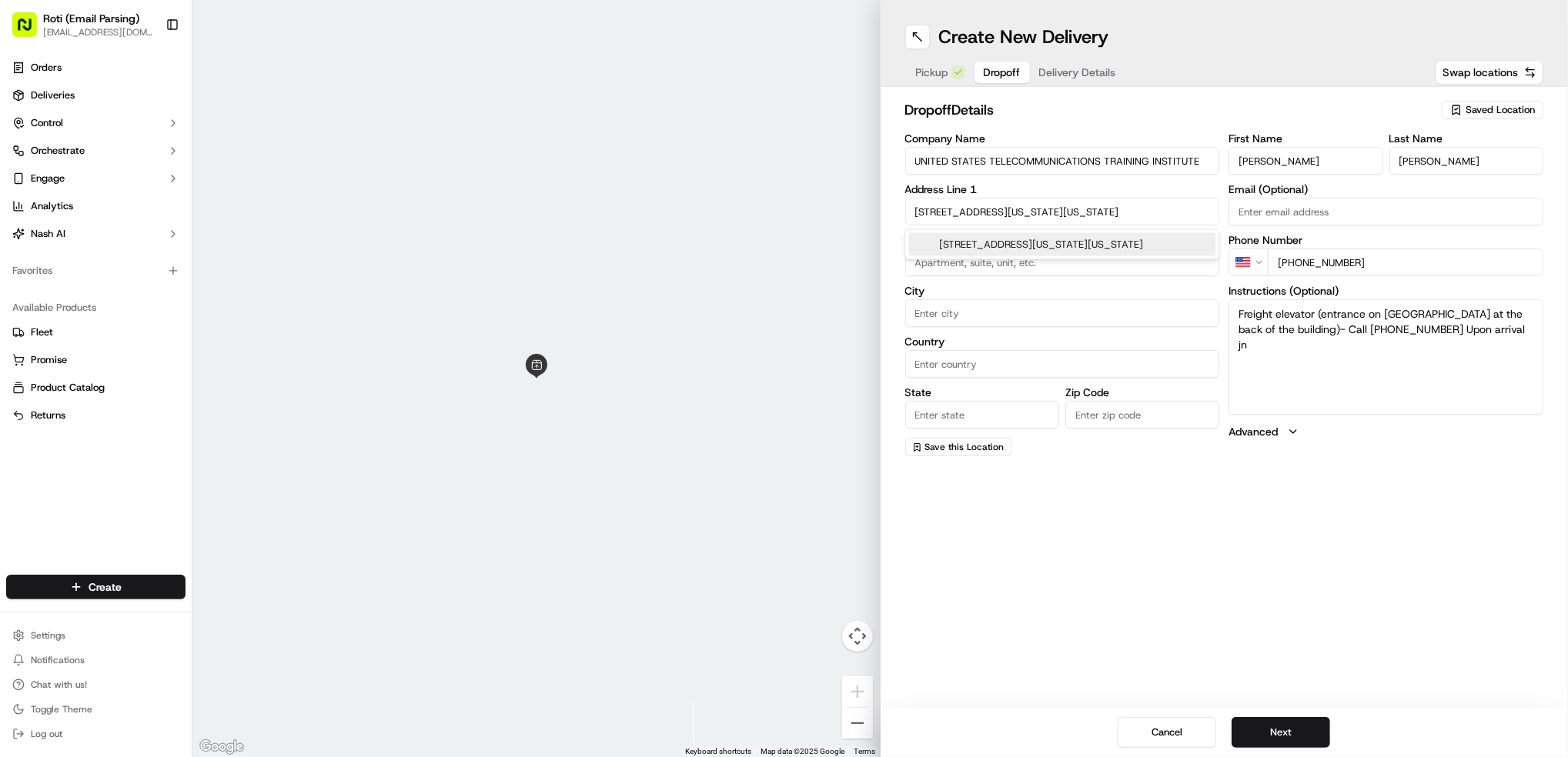
type input "[STREET_ADDRESS][US_STATE][US_STATE]"
type input "# 702"
type input "[US_STATE]"
type input "[GEOGRAPHIC_DATA]"
type input "DC"
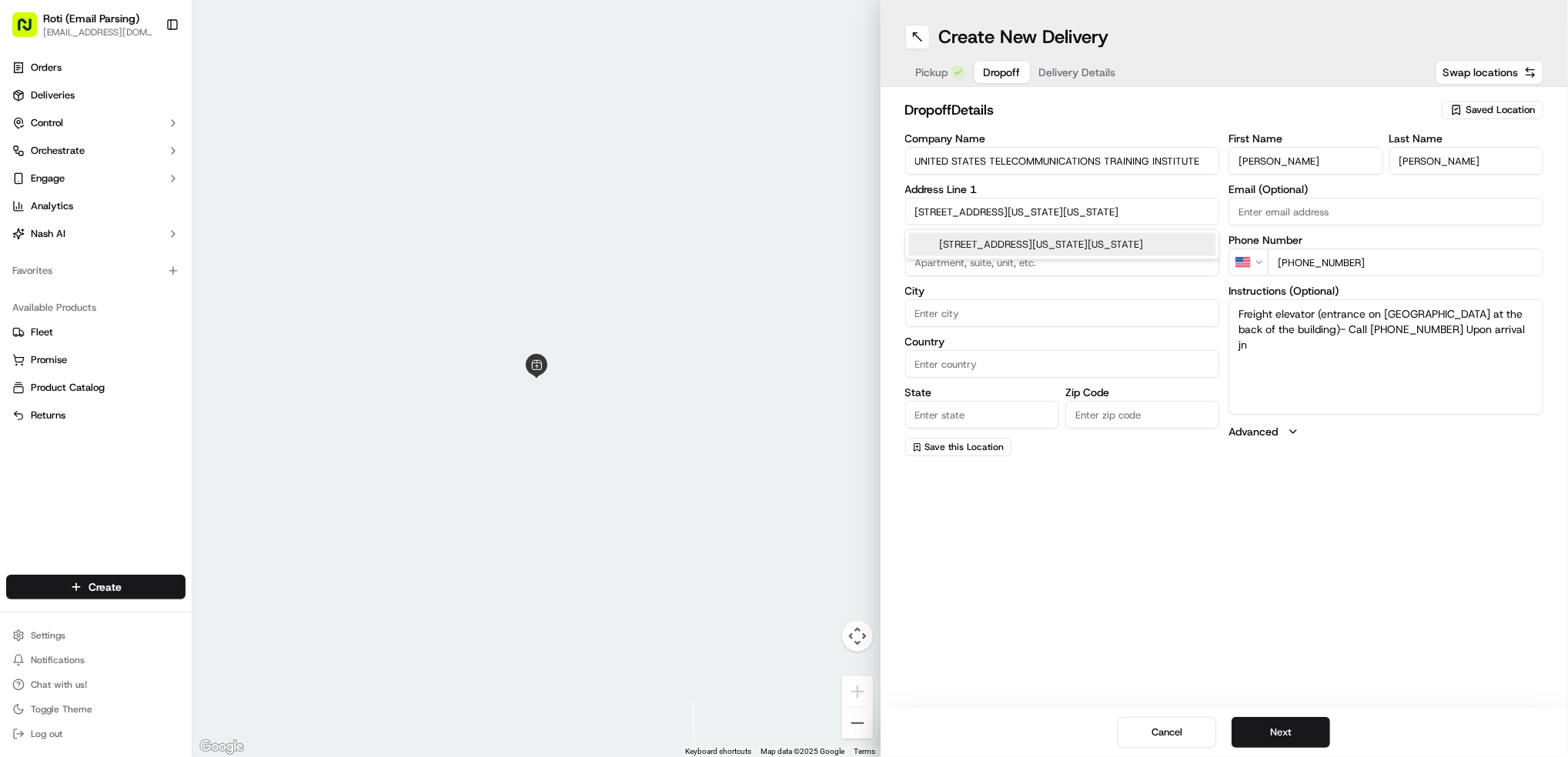
type input "20036"
type input "[STREET_ADDRESS][US_STATE]"
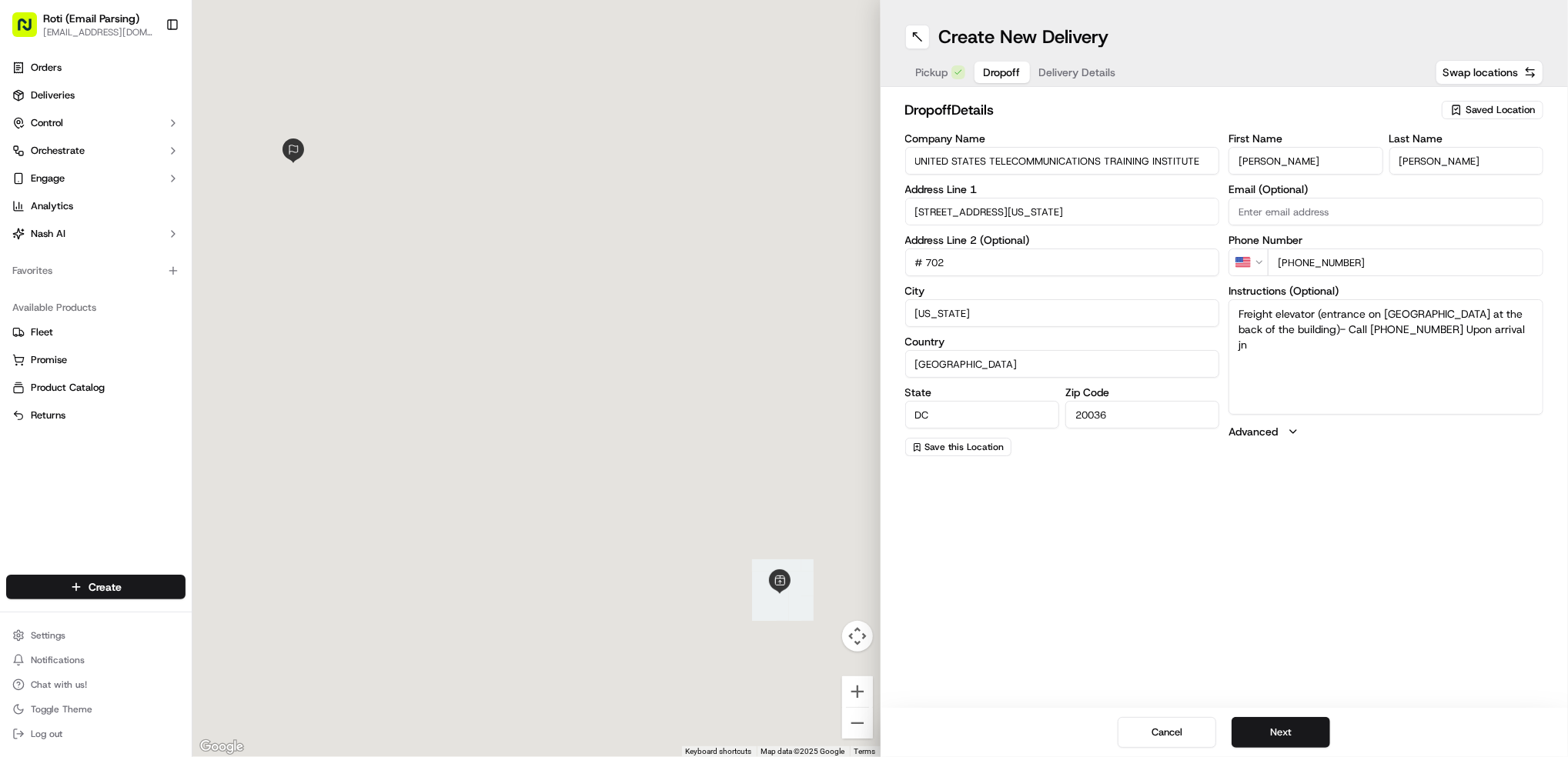
scroll to position [0, 0]
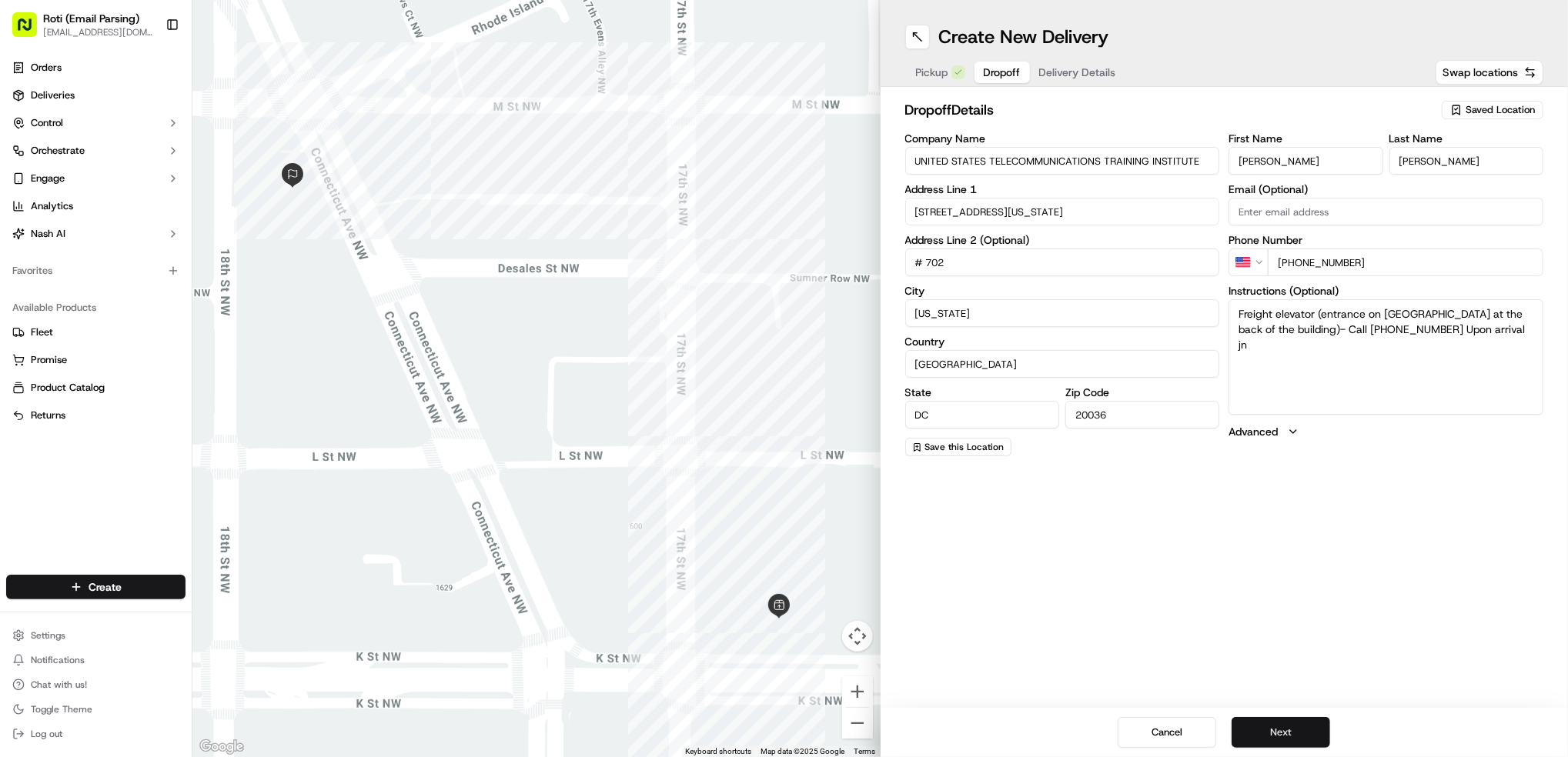
click at [1294, 729] on button "Next" at bounding box center [1280, 732] width 99 height 31
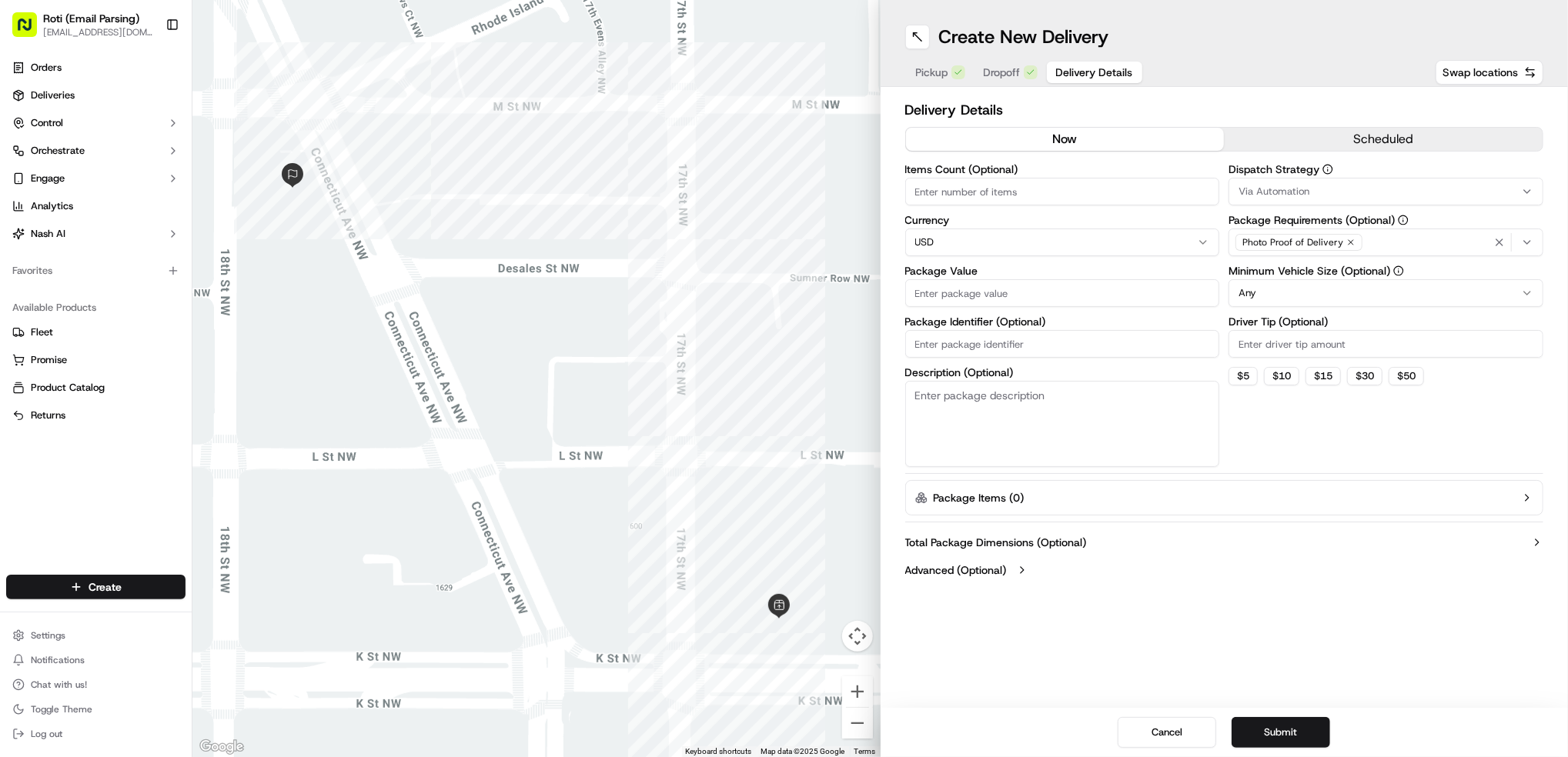
click at [1365, 139] on button "scheduled" at bounding box center [1383, 138] width 319 height 23
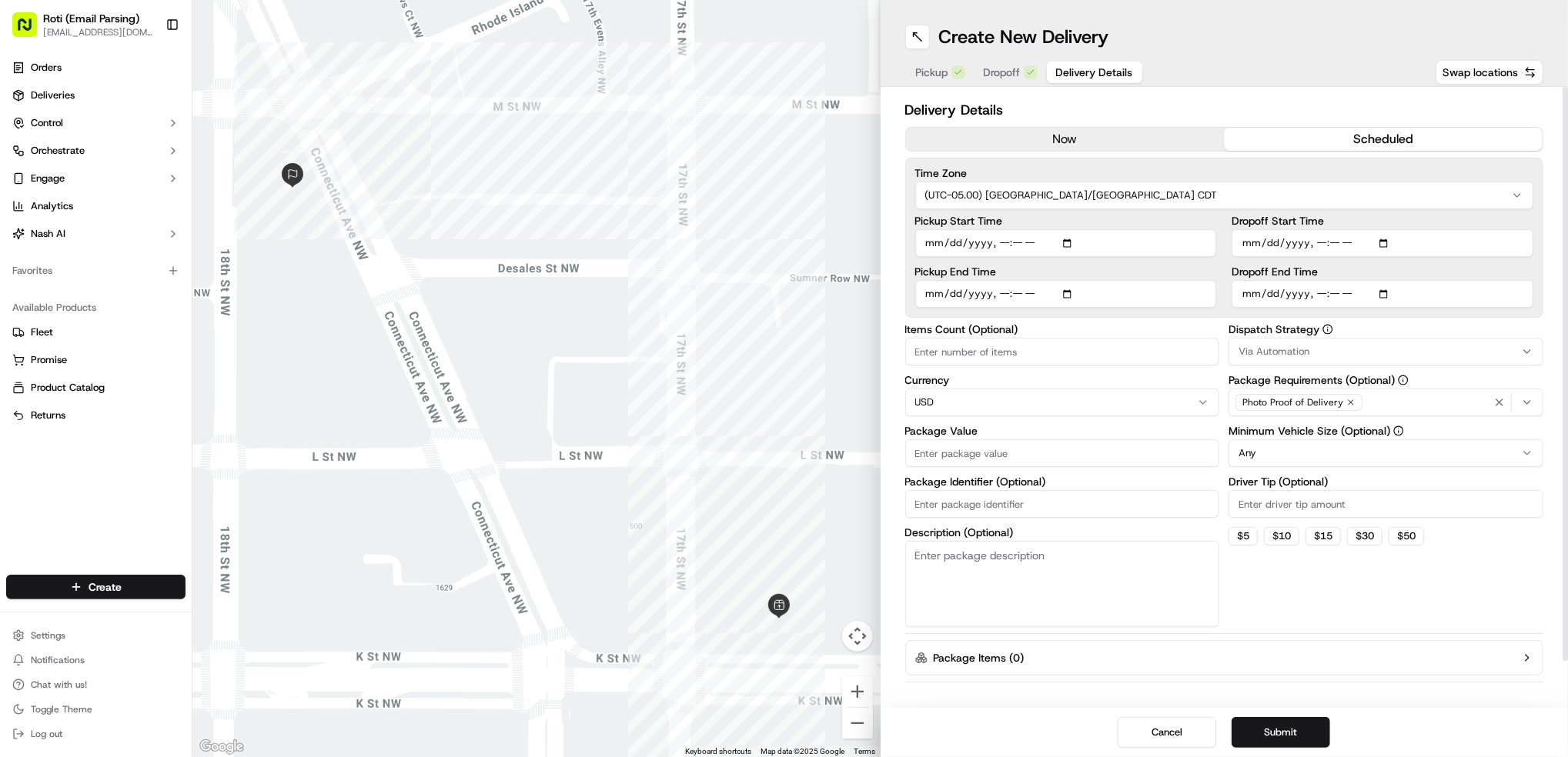
click at [1222, 203] on html "Roti (Email Parsing) [EMAIL_ADDRESS][DOMAIN_NAME] Toggle Sidebar Orders Deliver…" at bounding box center [784, 378] width 1568 height 757
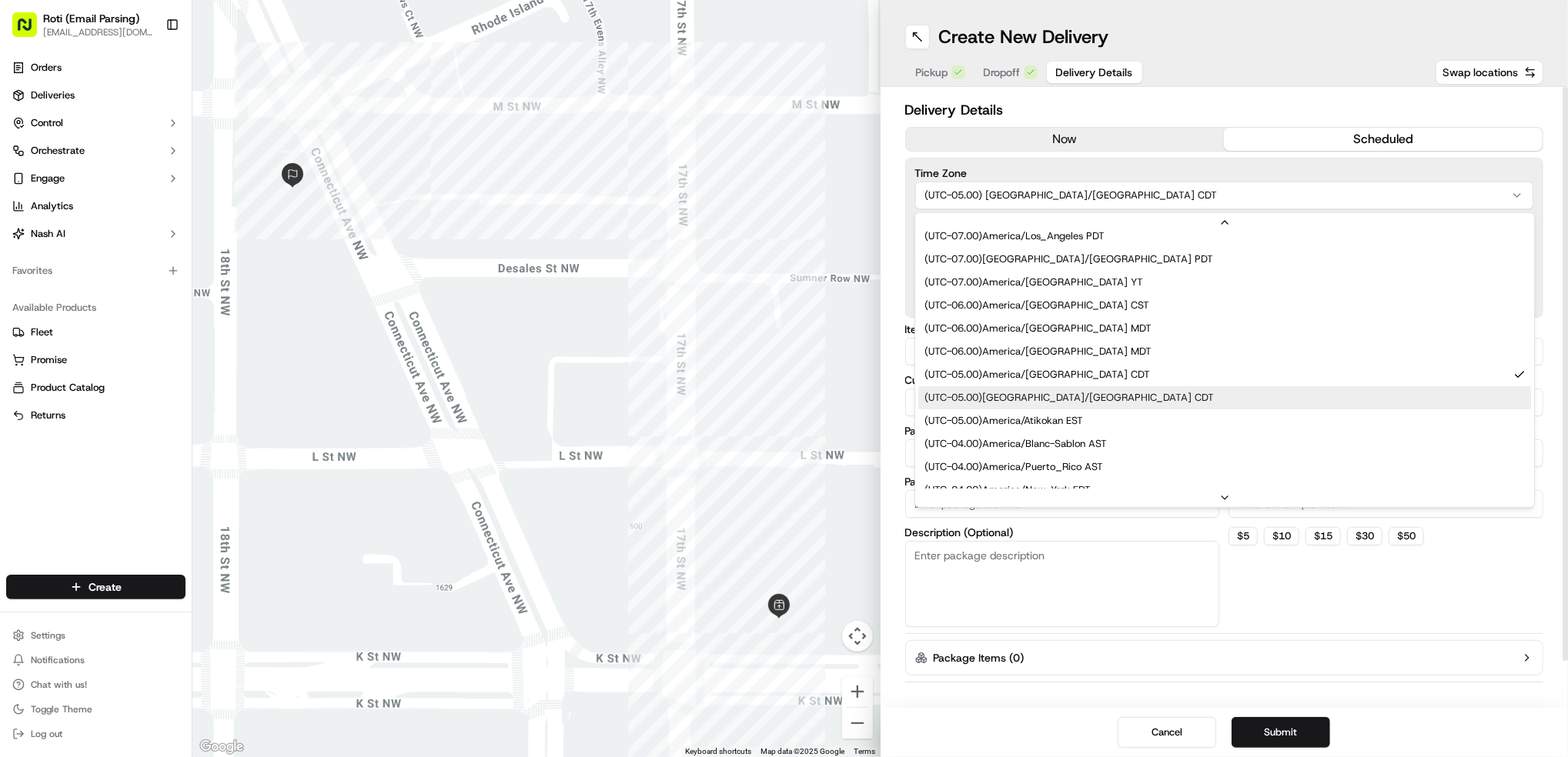
scroll to position [204, 0]
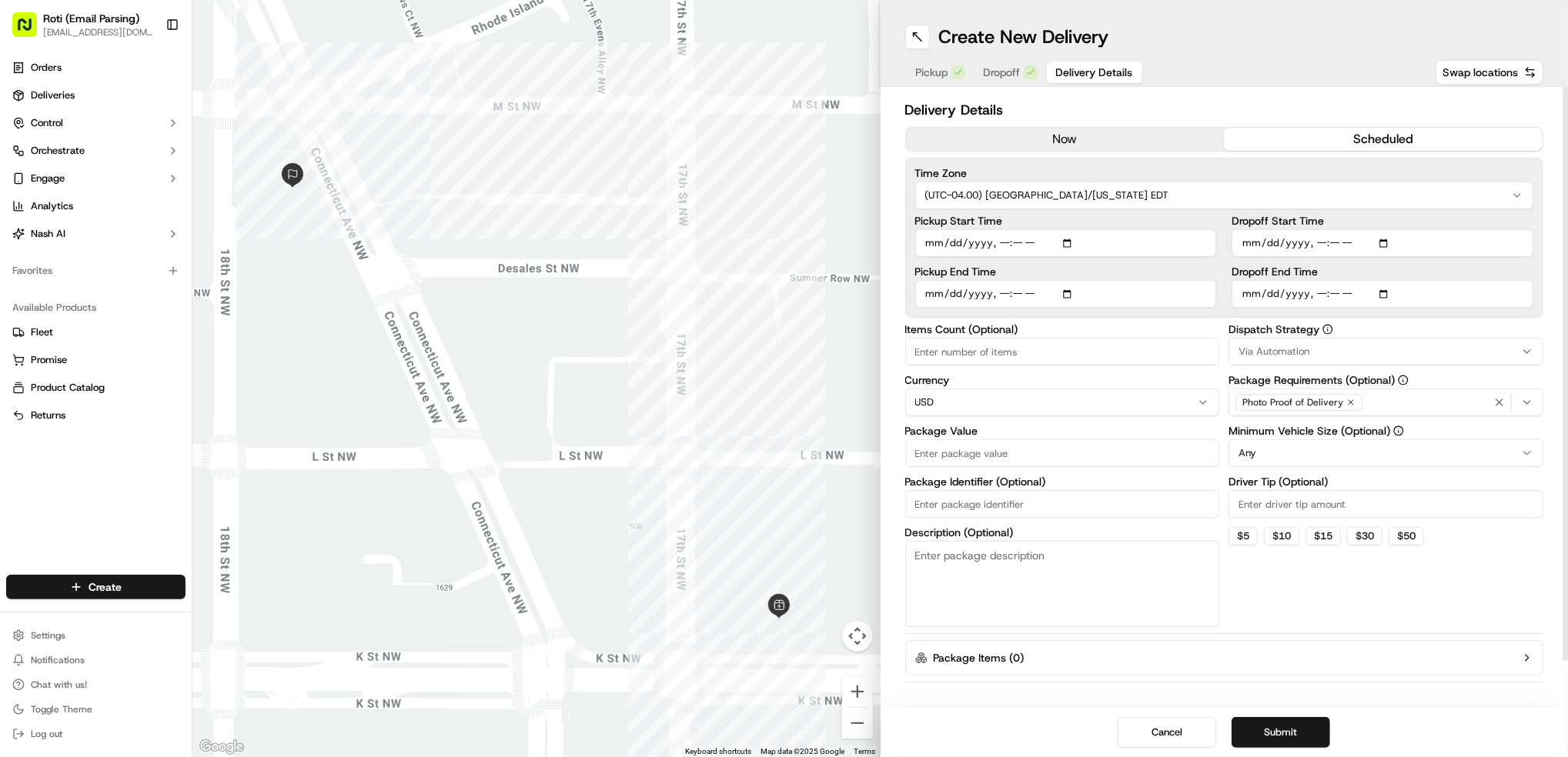
click at [1385, 240] on input "Dropoff Start Time" at bounding box center [1382, 243] width 302 height 28
type input "[DATE]T11:15"
click at [1546, 312] on div "Delivery Details now scheduled Time Zone (UTC-04.00) [GEOGRAPHIC_DATA]/[US_STAT…" at bounding box center [1224, 396] width 688 height 621
click at [1393, 292] on input "Dropoff End Time" at bounding box center [1382, 294] width 302 height 28
type input "[DATE]T11:30"
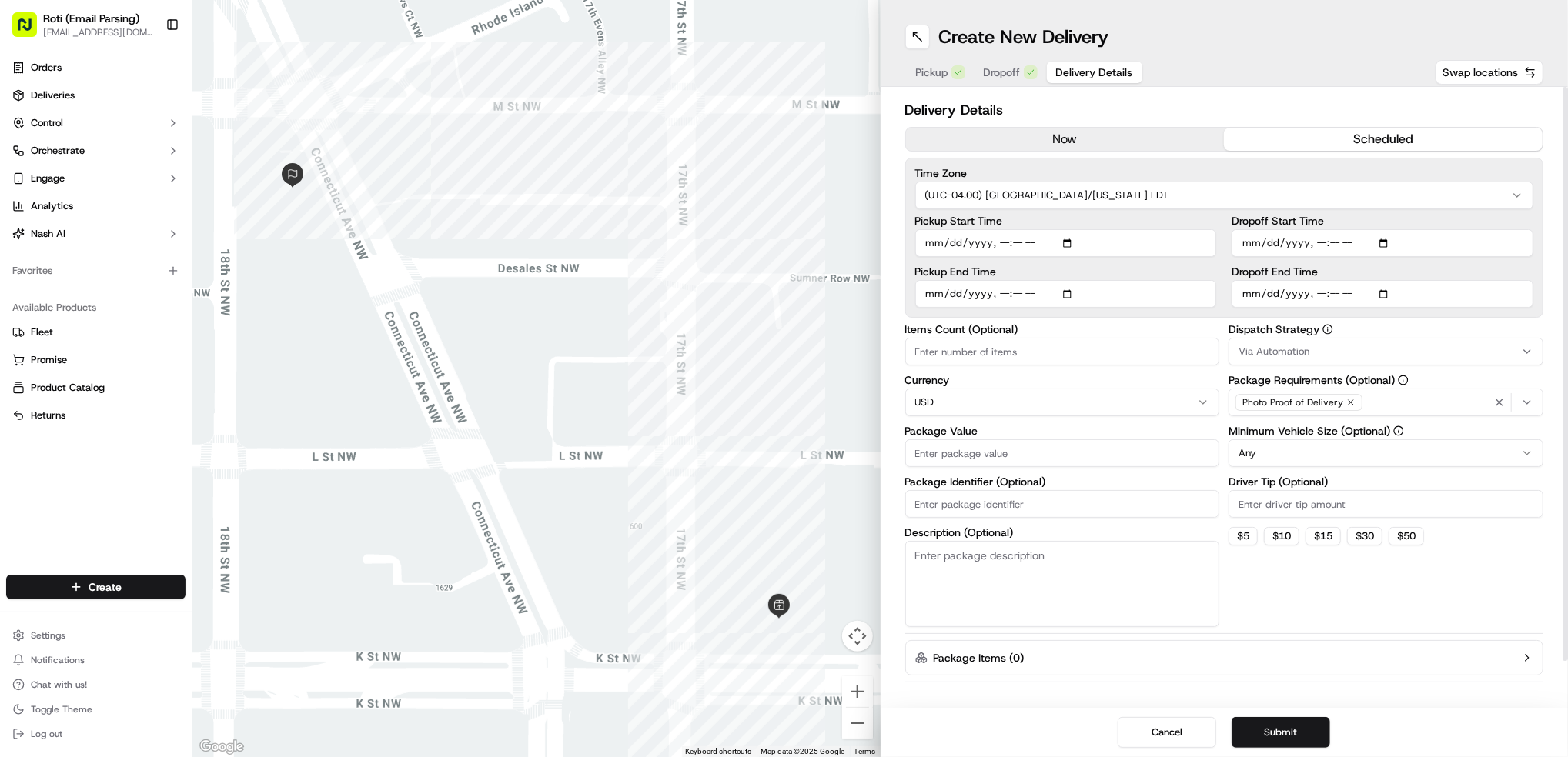
click at [1567, 354] on div at bounding box center [1564, 374] width 5 height 574
click at [1322, 347] on div "Via Automation" at bounding box center [1386, 352] width 307 height 14
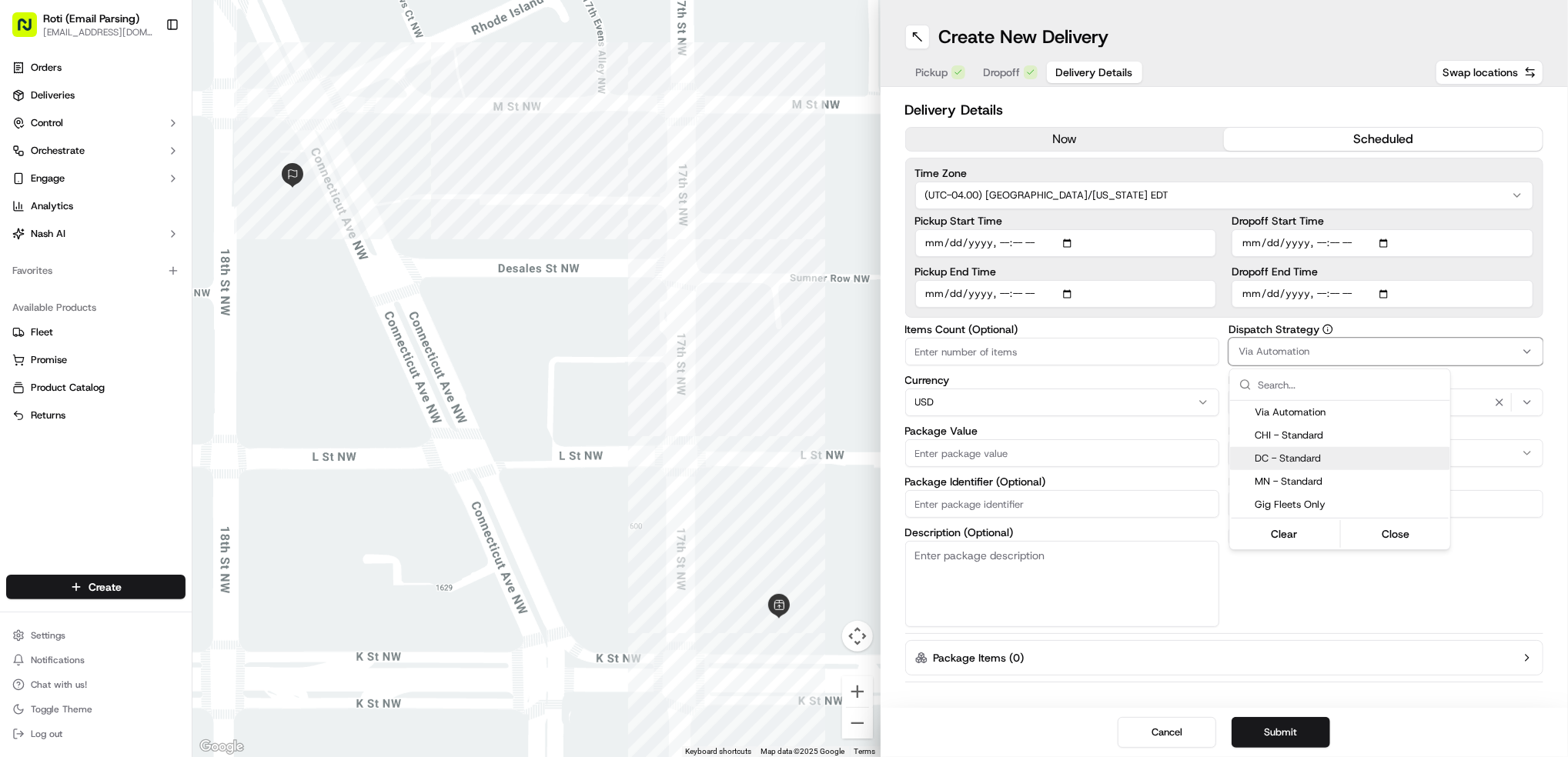
click at [1349, 458] on span "DC - Standard" at bounding box center [1349, 458] width 189 height 14
click at [1566, 628] on html "Roti (Email Parsing) [EMAIL_ADDRESS][DOMAIN_NAME] Toggle Sidebar Orders Deliver…" at bounding box center [784, 378] width 1568 height 757
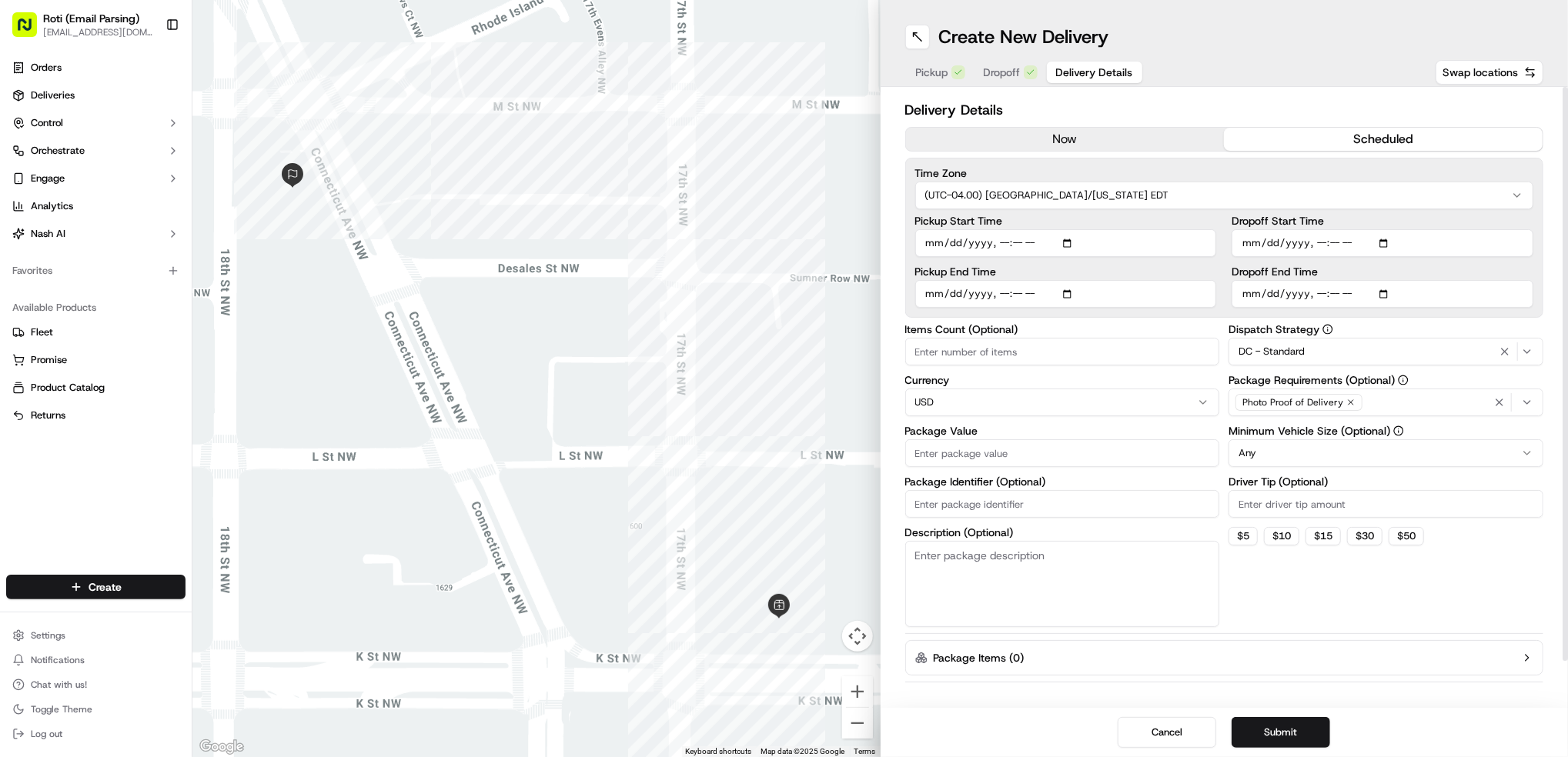
click at [1252, 451] on html "Roti (Email Parsing) [EMAIL_ADDRESS][DOMAIN_NAME] Toggle Sidebar Orders Deliver…" at bounding box center [784, 378] width 1568 height 757
drag, startPoint x: 1282, startPoint y: 580, endPoint x: 1282, endPoint y: 569, distance: 11.0
click at [1318, 507] on input "Driver Tip (Optional)" at bounding box center [1386, 504] width 315 height 28
type input "19.74"
click at [953, 499] on input "Package Identifier (Optional)" at bounding box center [1062, 504] width 315 height 28
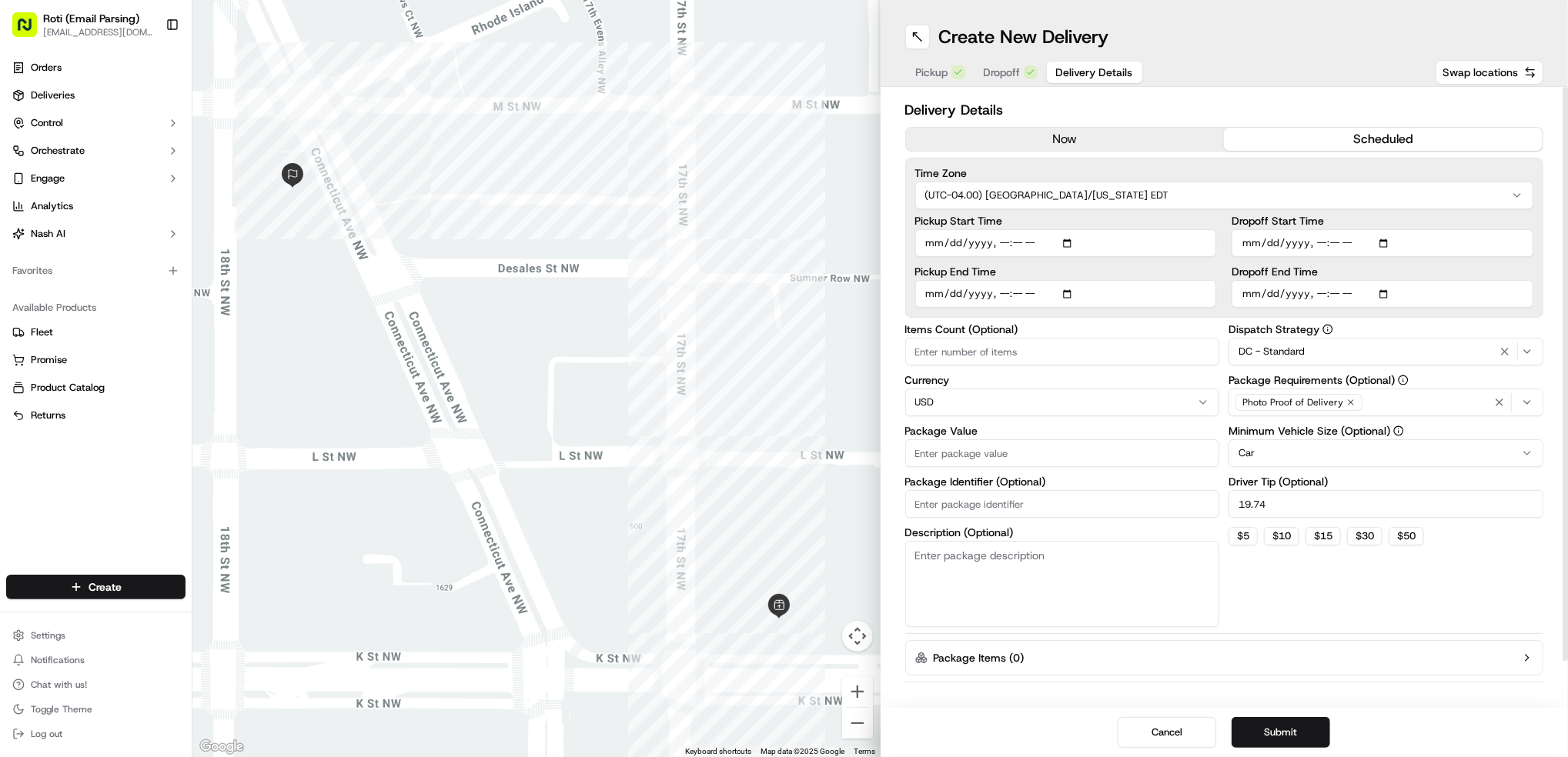
paste input "UNITED STATES TELECOMMUNICATIONS TRAINING INSTITUTE"
type input "UNITED STATES TELECOMMUNICATIONS TRAINING INSTITUTE 9/22"
click at [931, 448] on input "Package Value" at bounding box center [1062, 453] width 315 height 28
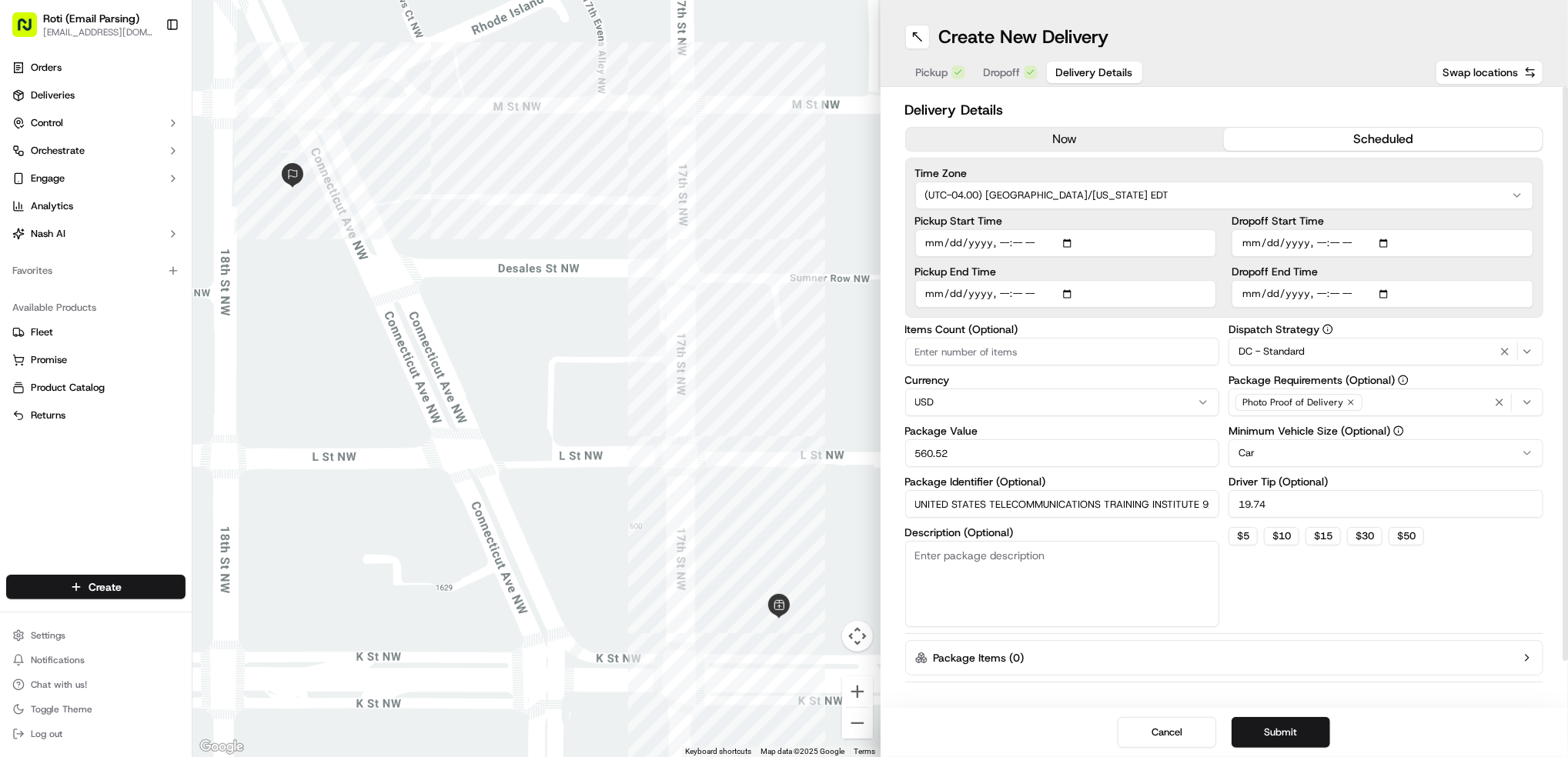
type input "560.52"
click at [1016, 346] on input "Items Count (Optional)" at bounding box center [1062, 352] width 315 height 28
type input "4"
click at [1297, 733] on button "Submit" at bounding box center [1280, 732] width 99 height 31
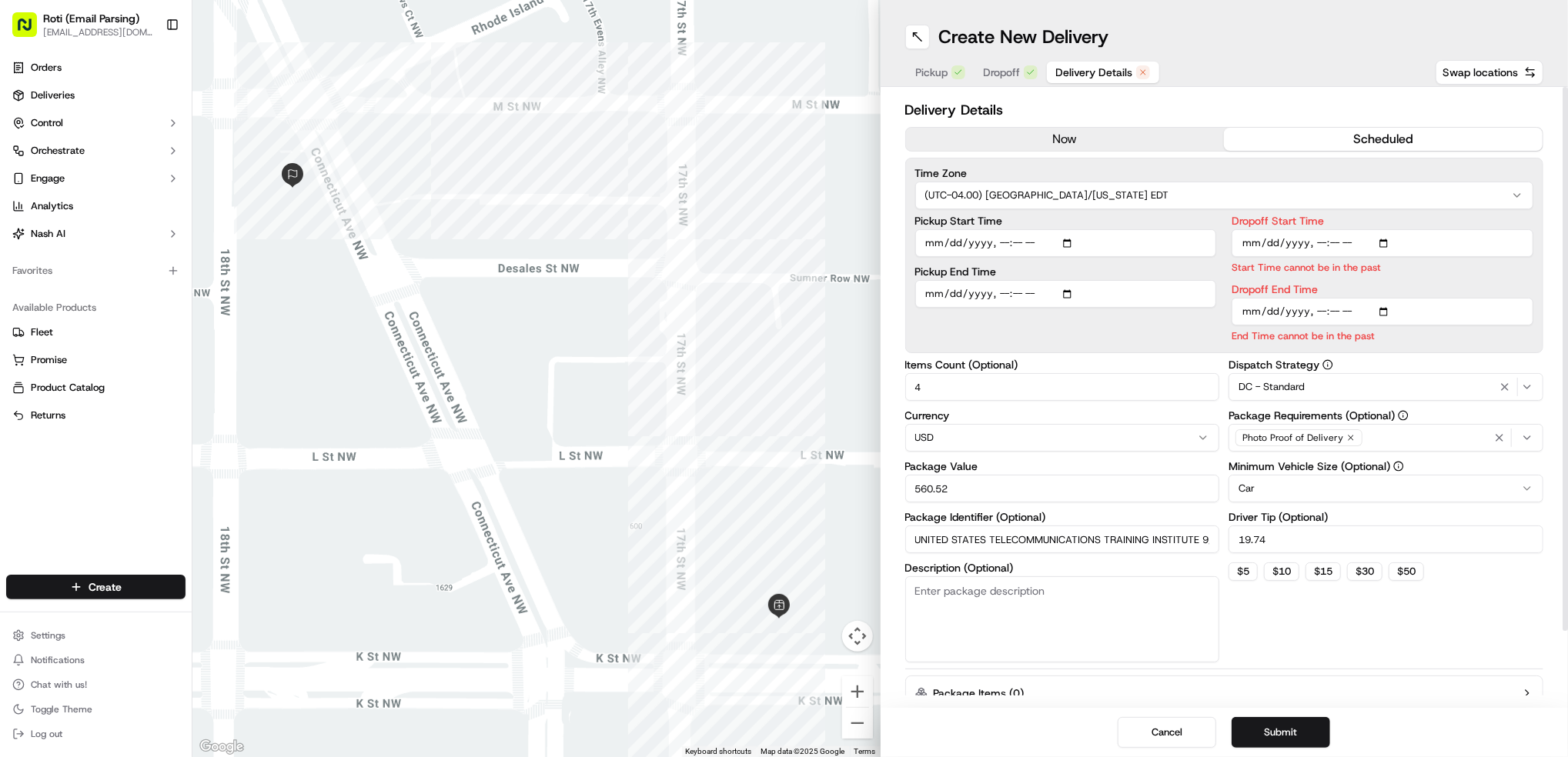
click at [1387, 245] on input "Dropoff Start Time" at bounding box center [1382, 243] width 302 height 28
type input "[DATE]T11:15"
click at [1485, 231] on input "Dropoff Start Time" at bounding box center [1382, 243] width 302 height 28
click at [1386, 315] on input "Dropoff End Time" at bounding box center [1382, 312] width 302 height 28
type input "[DATE]T11:30"
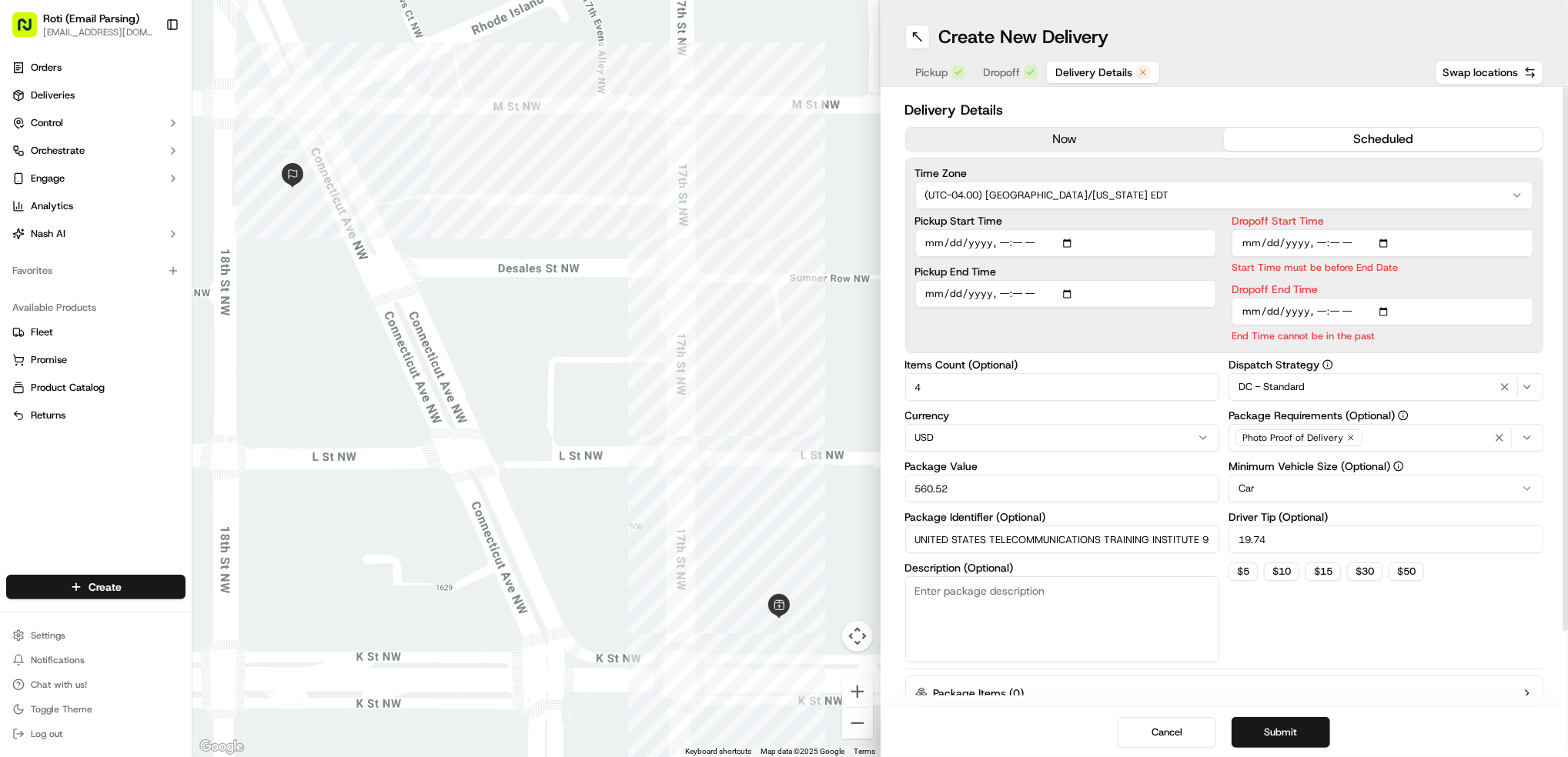
click at [1510, 242] on input "Dropoff Start Time" at bounding box center [1382, 243] width 302 height 28
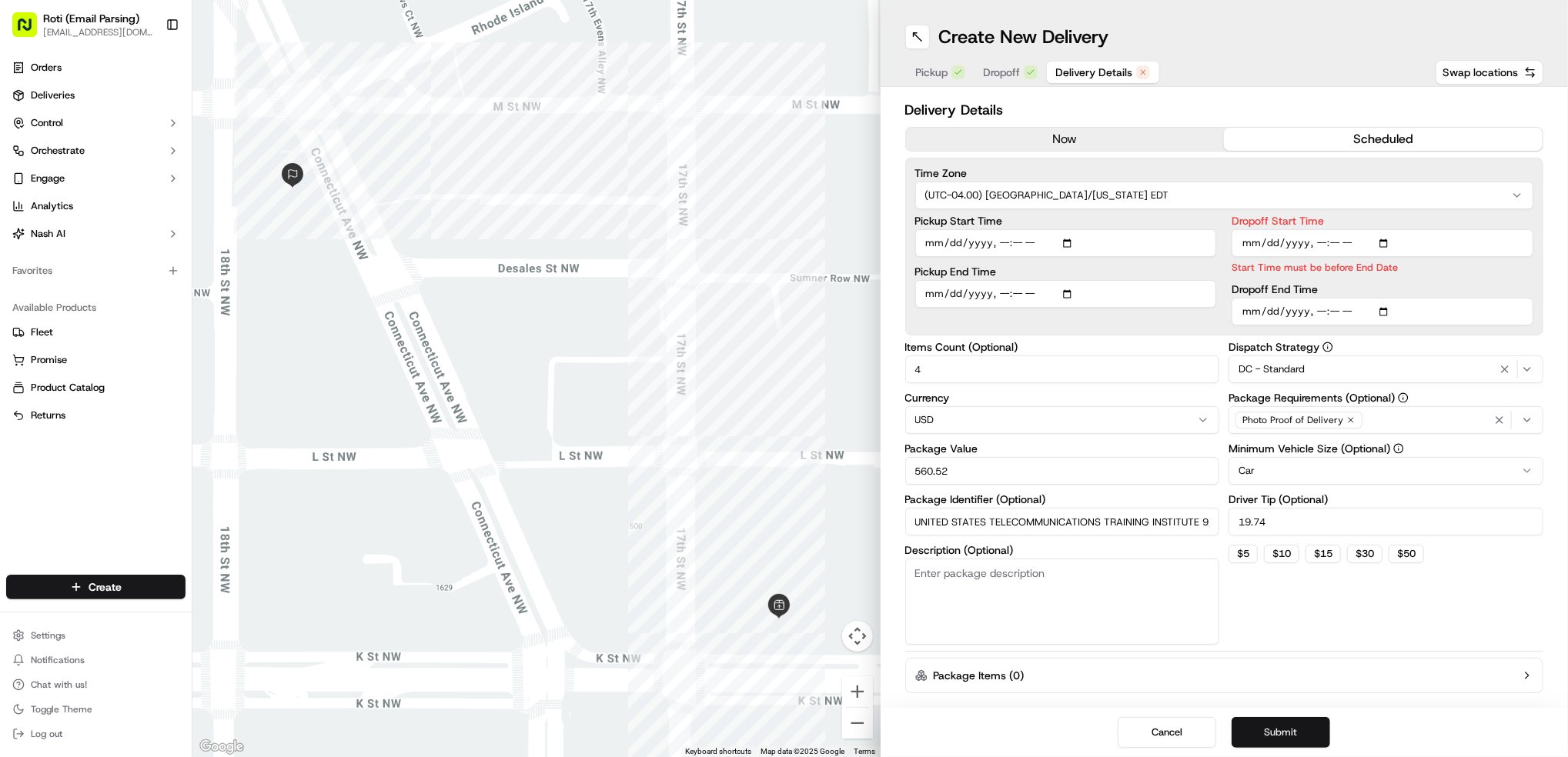
click at [1298, 731] on button "Submit" at bounding box center [1280, 732] width 99 height 31
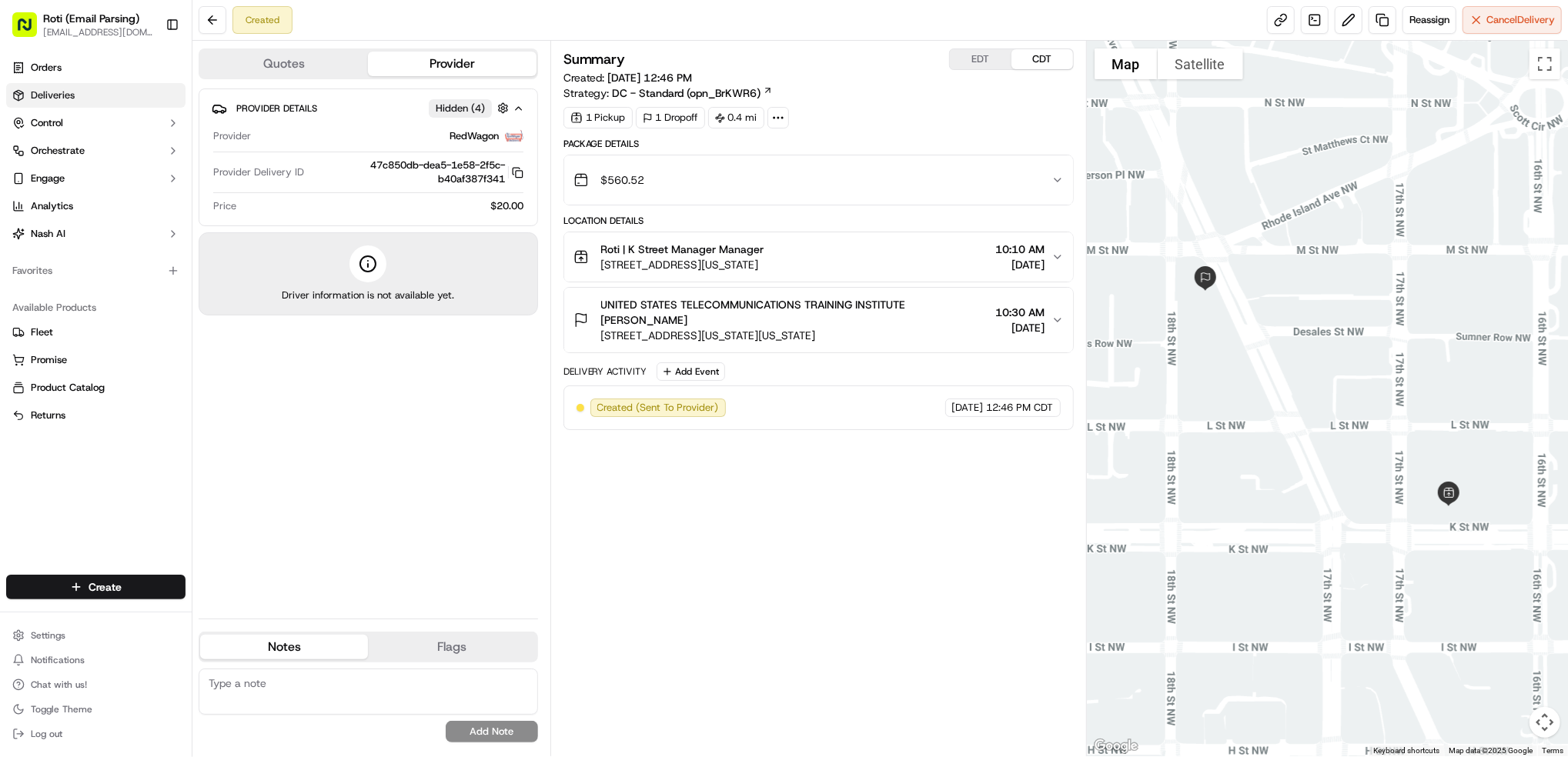
click at [71, 102] on span "Deliveries" at bounding box center [53, 96] width 44 height 14
